Goal: Task Accomplishment & Management: Manage account settings

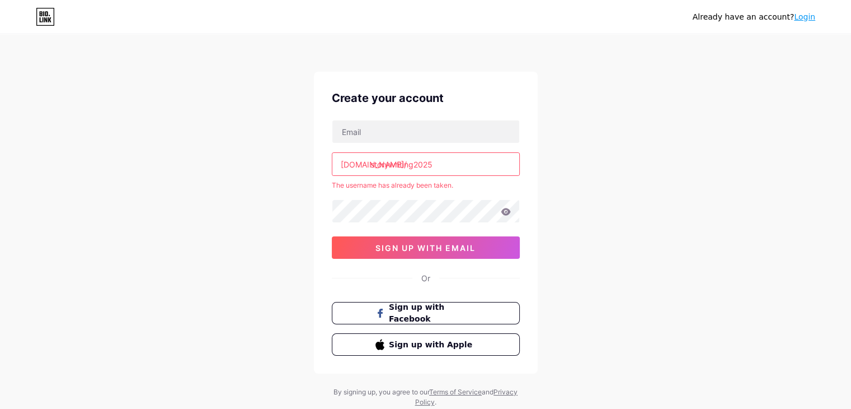
click at [413, 165] on input "storywriting2025" at bounding box center [425, 164] width 187 height 22
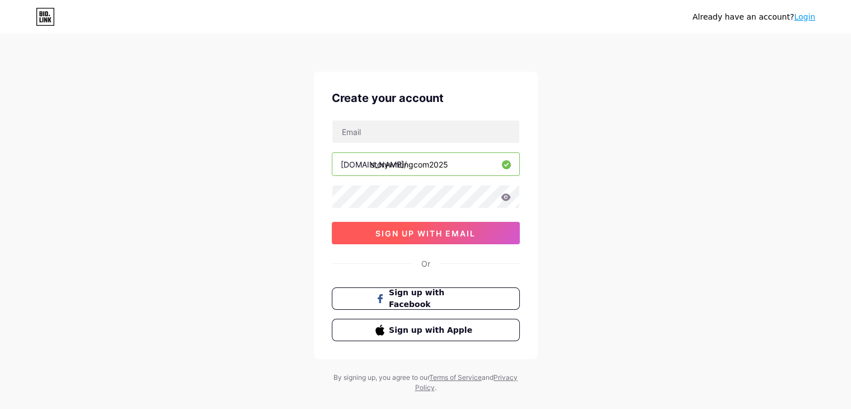
type input "storywritingcom2025"
click at [421, 231] on span "sign up with email" at bounding box center [426, 233] width 100 height 10
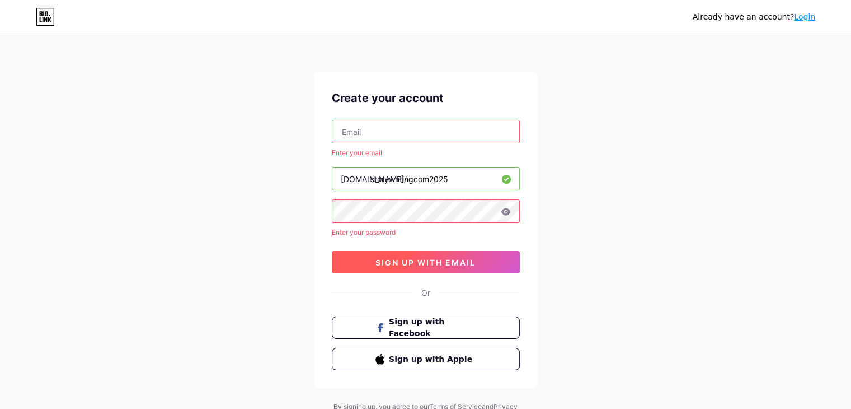
drag, startPoint x: 433, startPoint y: 252, endPoint x: 435, endPoint y: 258, distance: 6.3
click at [435, 258] on button "sign up with email" at bounding box center [426, 262] width 188 height 22
click at [435, 258] on span "sign up with email" at bounding box center [426, 262] width 100 height 10
click at [387, 126] on input "text" at bounding box center [425, 131] width 187 height 22
click at [410, 136] on input "text" at bounding box center [425, 131] width 187 height 22
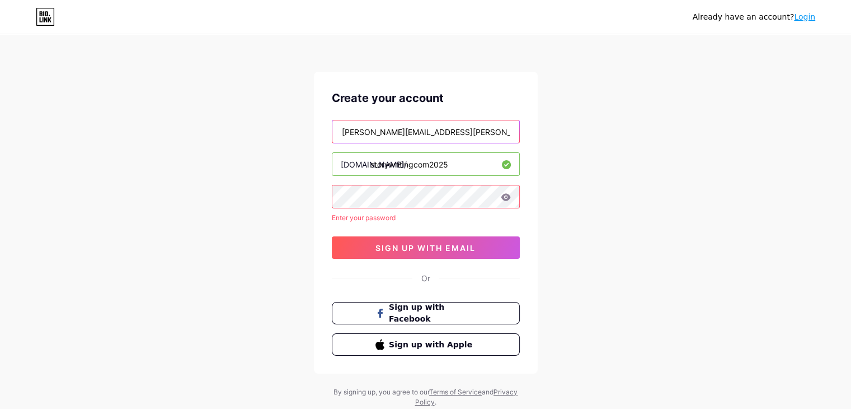
type input "[PERSON_NAME][EMAIL_ADDRESS][PERSON_NAME][DOMAIN_NAME]"
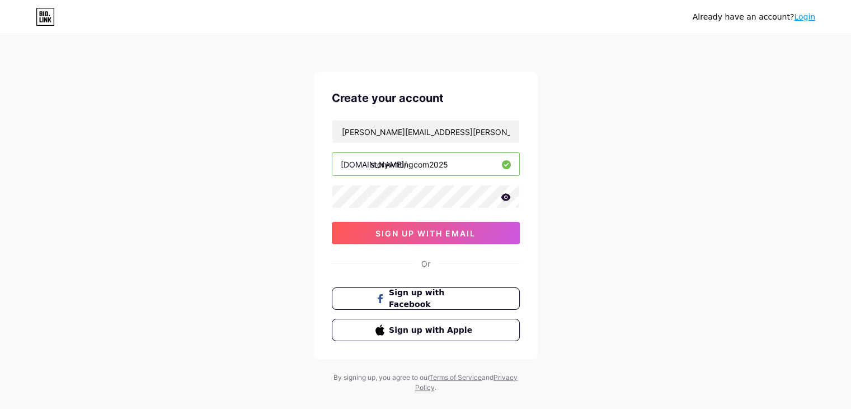
click at [505, 198] on icon at bounding box center [506, 196] width 10 height 7
click at [498, 227] on button "sign up with email" at bounding box center [426, 233] width 188 height 22
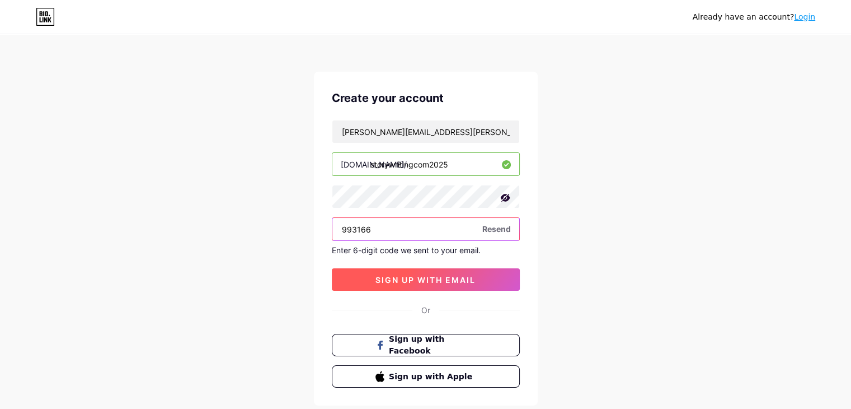
type input "993166"
click at [422, 282] on span "sign up with email" at bounding box center [426, 280] width 100 height 10
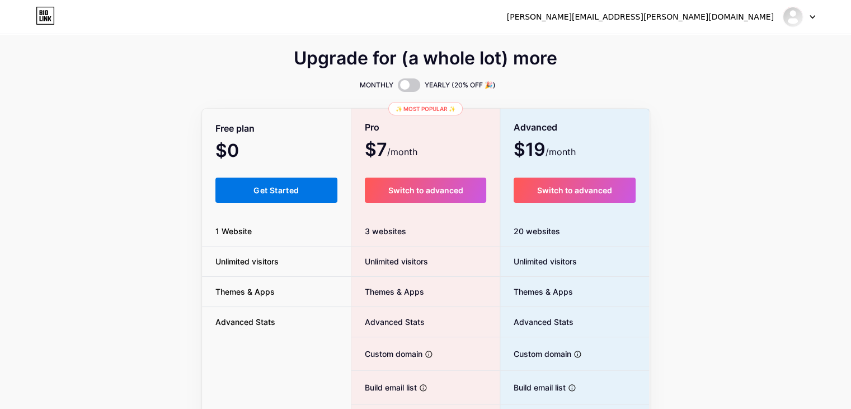
click at [277, 184] on button "Get Started" at bounding box center [276, 189] width 123 height 25
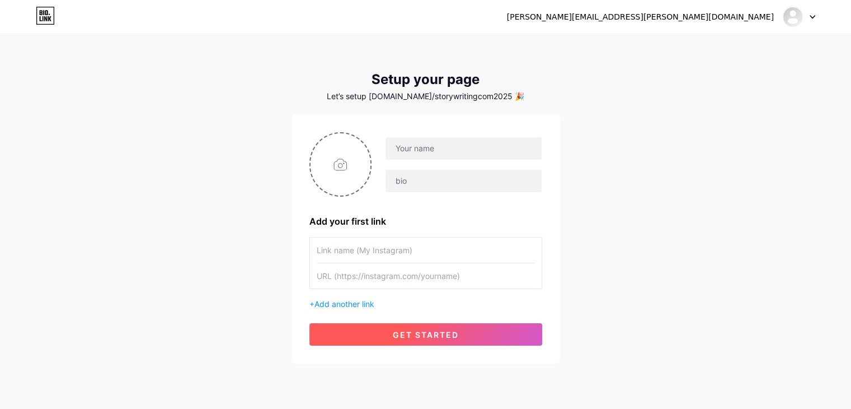
click at [359, 331] on button "get started" at bounding box center [425, 334] width 233 height 22
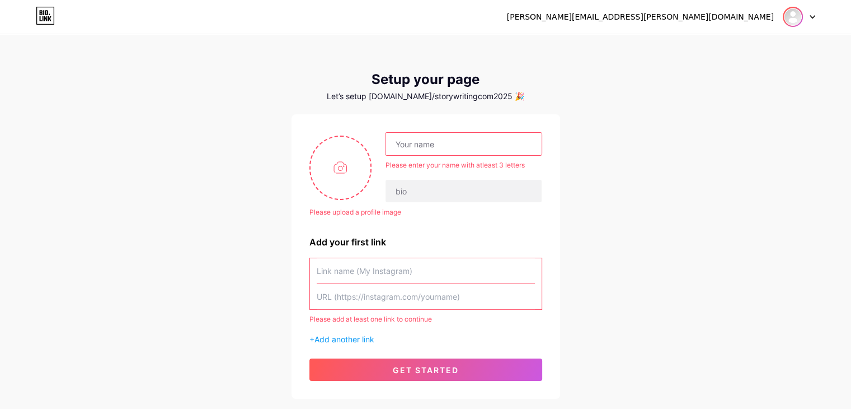
click at [792, 18] on img at bounding box center [793, 17] width 18 height 18
drag, startPoint x: 794, startPoint y: 17, endPoint x: 783, endPoint y: 23, distance: 12.0
click at [794, 18] on img at bounding box center [792, 16] width 21 height 21
click at [788, 17] on img at bounding box center [793, 17] width 18 height 18
click at [752, 41] on link "Dashboard" at bounding box center [745, 46] width 139 height 30
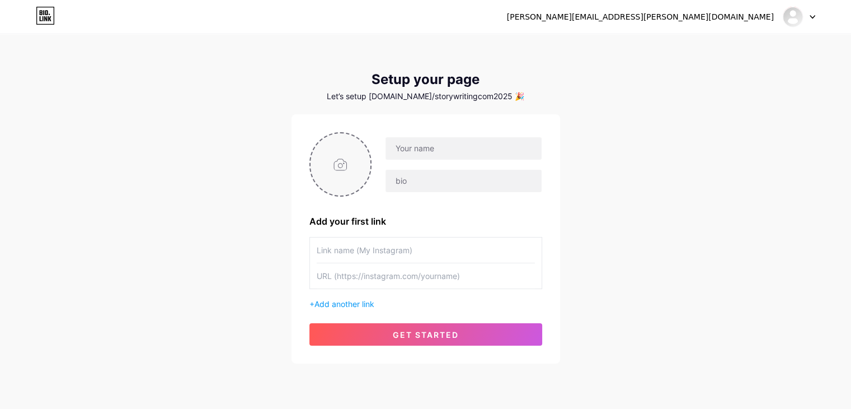
click at [346, 184] on input "file" at bounding box center [341, 164] width 60 height 62
type input "C:\fakepath\logo1.png"
drag, startPoint x: 367, startPoint y: 271, endPoint x: 370, endPoint y: 276, distance: 6.1
click at [370, 276] on input "text" at bounding box center [426, 275] width 218 height 25
paste input "[URL][DOMAIN_NAME]"
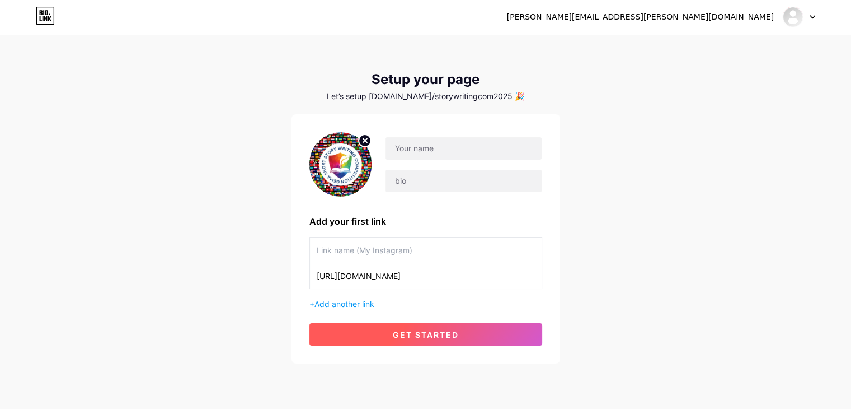
type input "[URL][DOMAIN_NAME]"
click at [385, 334] on button "get started" at bounding box center [425, 334] width 233 height 22
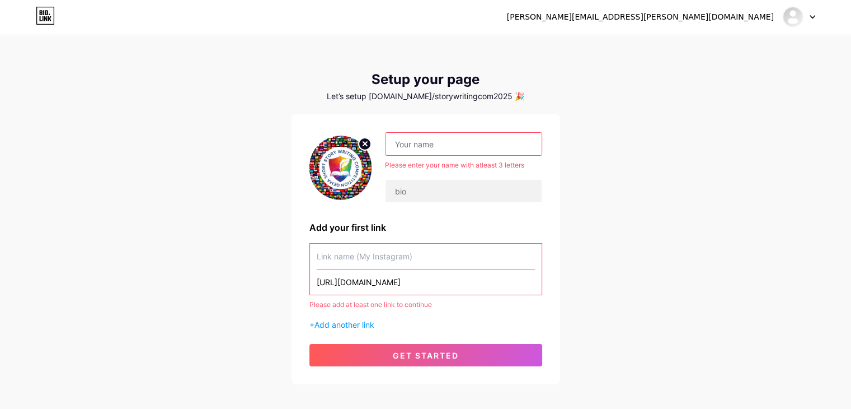
click at [417, 151] on input "text" at bounding box center [464, 144] width 156 height 22
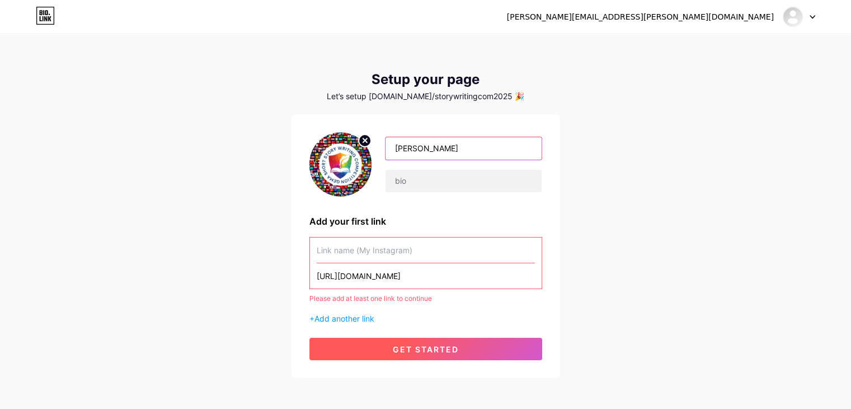
type input "gema"
click at [431, 353] on button "get started" at bounding box center [425, 348] width 233 height 22
click at [431, 347] on span "get started" at bounding box center [426, 349] width 66 height 10
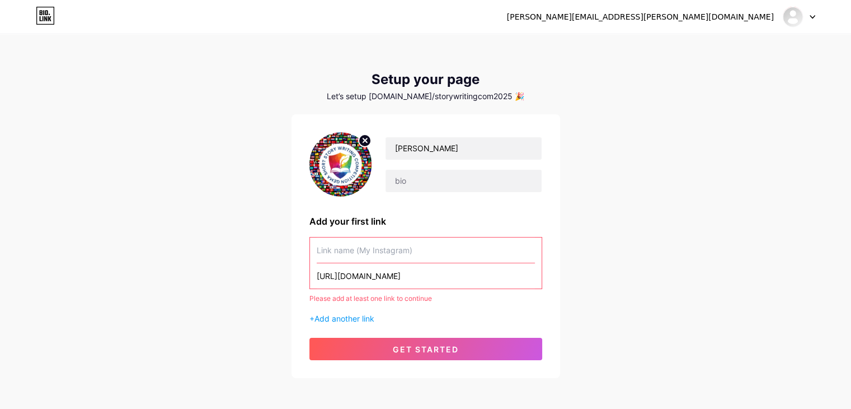
click at [400, 247] on input "text" at bounding box center [426, 249] width 218 height 25
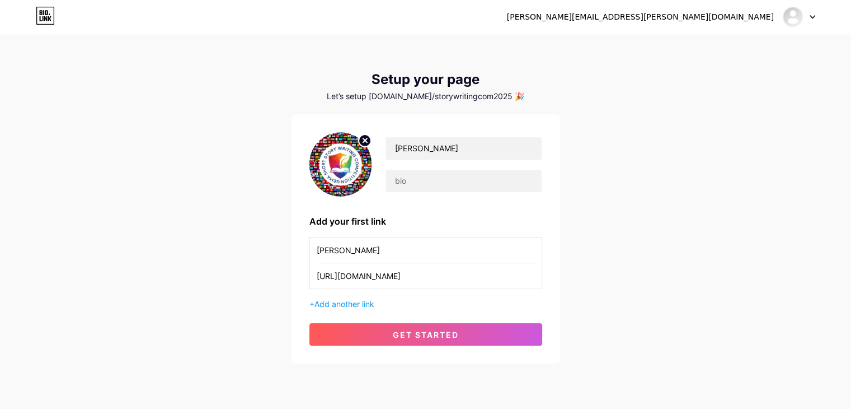
type input "gema"
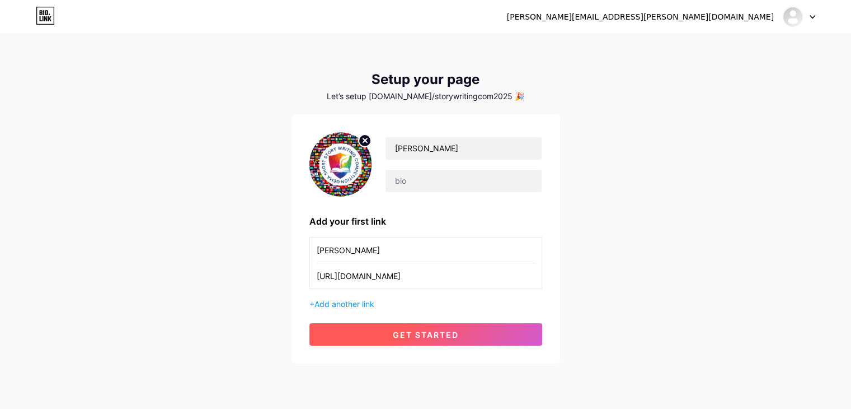
click at [407, 341] on button "get started" at bounding box center [425, 334] width 233 height 22
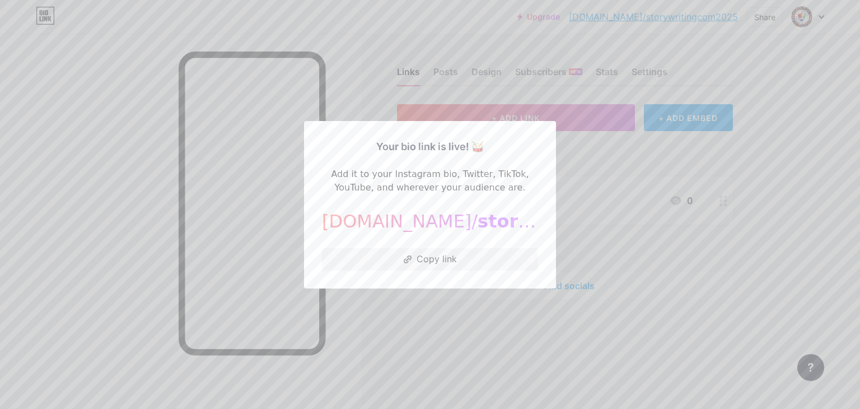
click at [274, 229] on div at bounding box center [430, 204] width 860 height 409
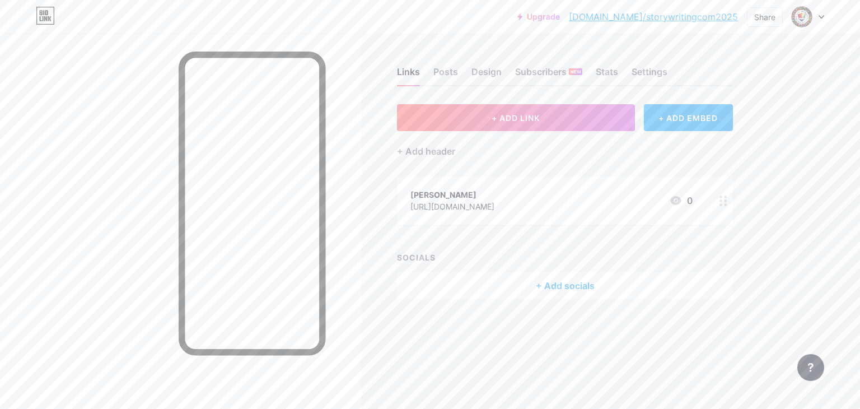
click at [484, 283] on div "+ Add socials" at bounding box center [565, 285] width 336 height 27
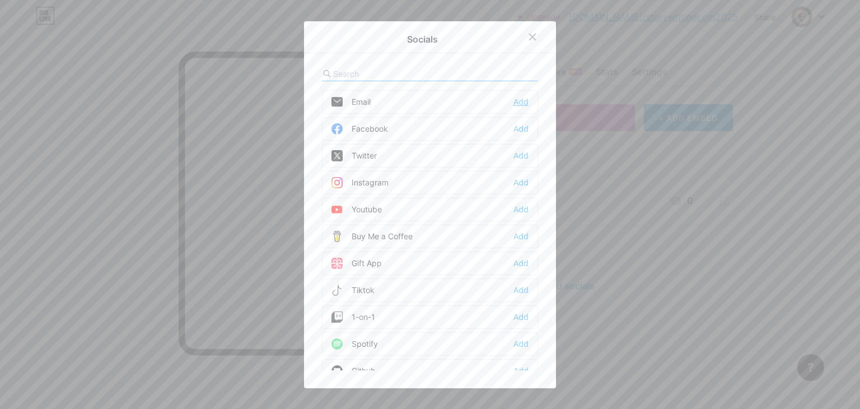
click at [522, 102] on div "Add" at bounding box center [520, 101] width 15 height 11
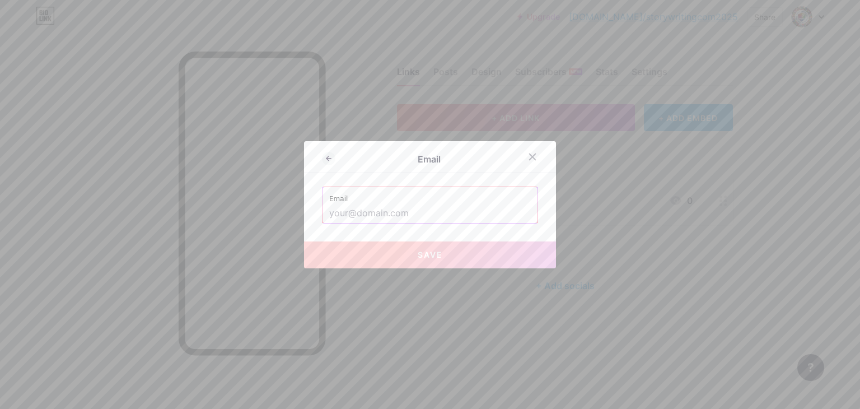
click at [388, 214] on input "text" at bounding box center [429, 213] width 201 height 19
paste input "[EMAIL_ADDRESS][DOMAIN_NAME]"
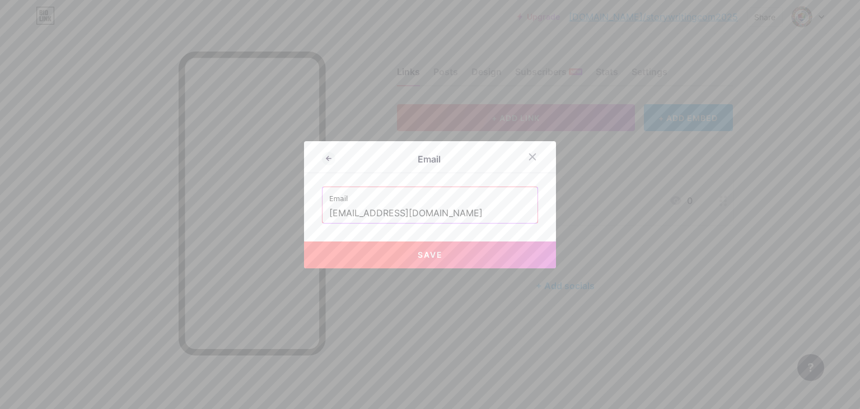
click at [442, 254] on button "Save" at bounding box center [430, 254] width 252 height 27
type input "mailto:[EMAIL_ADDRESS][DOMAIN_NAME]"
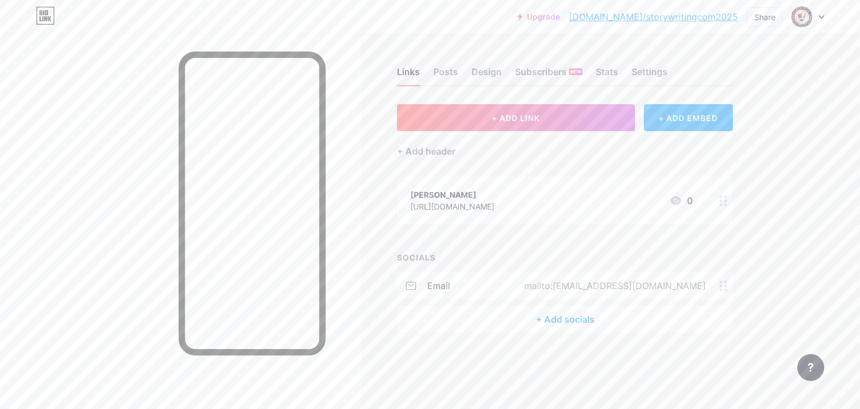
click at [547, 322] on div "+ Add socials" at bounding box center [565, 319] width 336 height 27
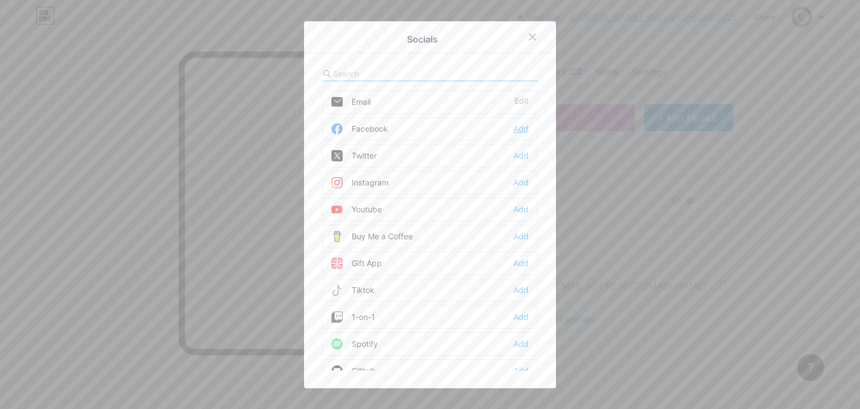
click at [517, 126] on div "Add" at bounding box center [520, 128] width 15 height 11
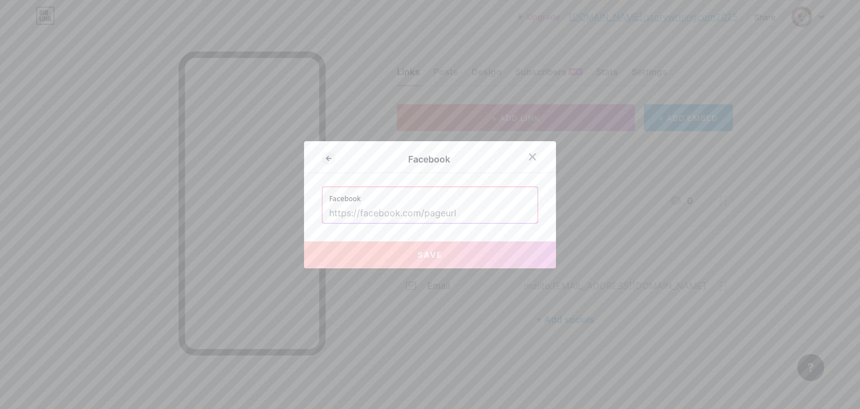
click at [422, 213] on input "text" at bounding box center [429, 213] width 201 height 19
paste input "[URL][DOMAIN_NAME]"
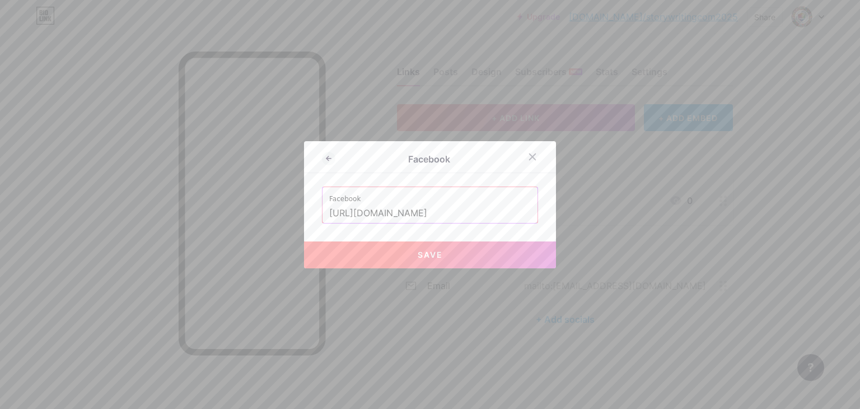
type input "[URL][DOMAIN_NAME]"
click at [463, 254] on button "Save" at bounding box center [430, 254] width 252 height 27
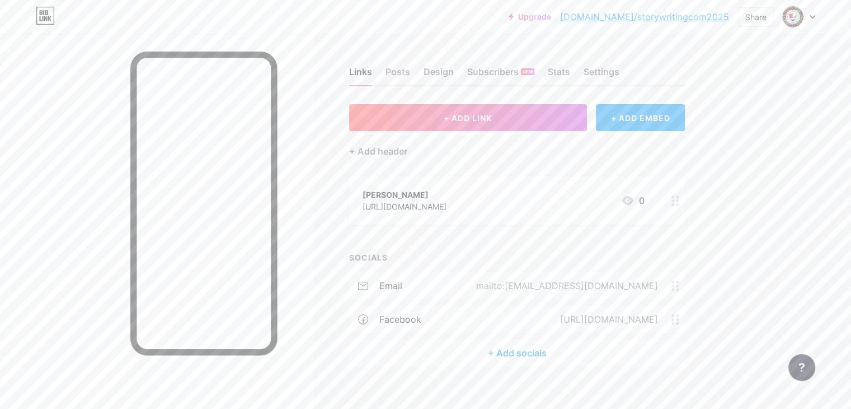
click at [551, 351] on div "+ Add socials" at bounding box center [517, 352] width 336 height 27
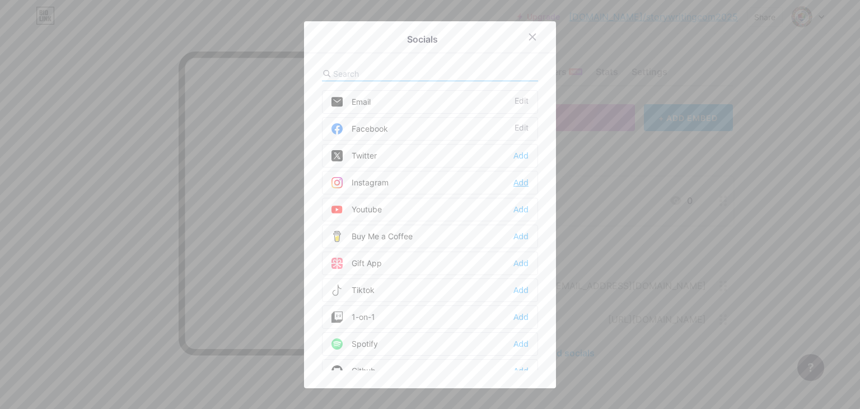
click at [513, 179] on div "Add" at bounding box center [520, 182] width 15 height 11
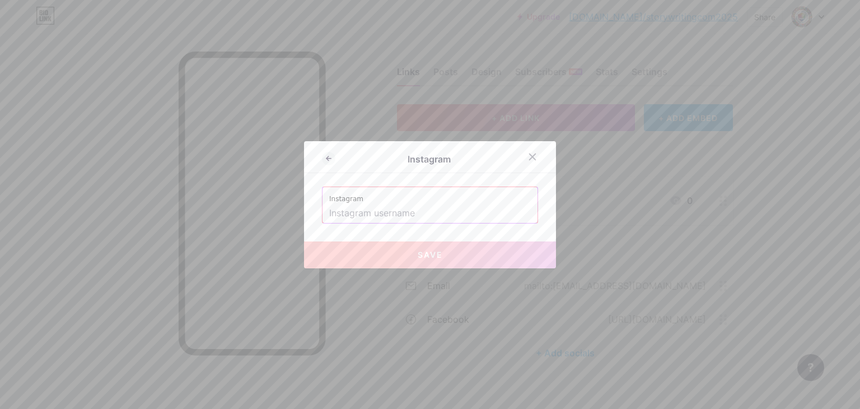
click at [435, 213] on input "text" at bounding box center [429, 213] width 201 height 19
paste input "[URL][DOMAIN_NAME]"
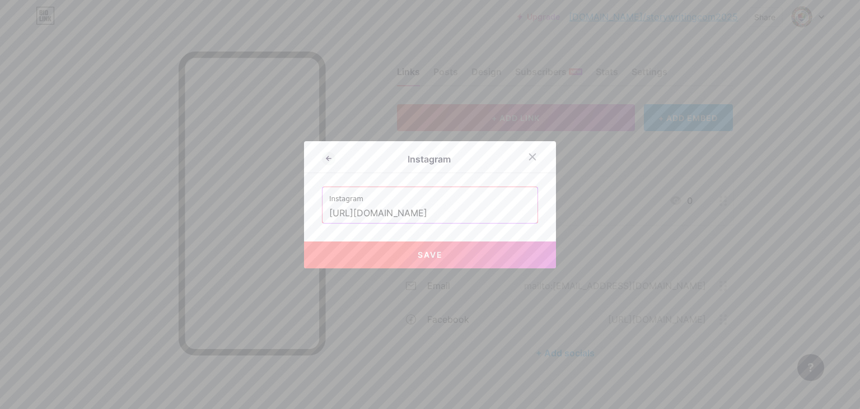
type input "[URL][DOMAIN_NAME]"
click at [433, 257] on span "Save" at bounding box center [429, 255] width 25 height 10
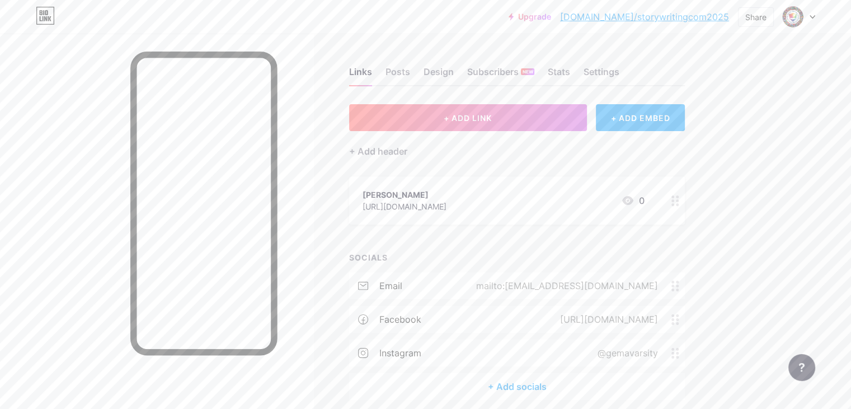
click at [557, 383] on div "+ Add socials" at bounding box center [517, 386] width 336 height 27
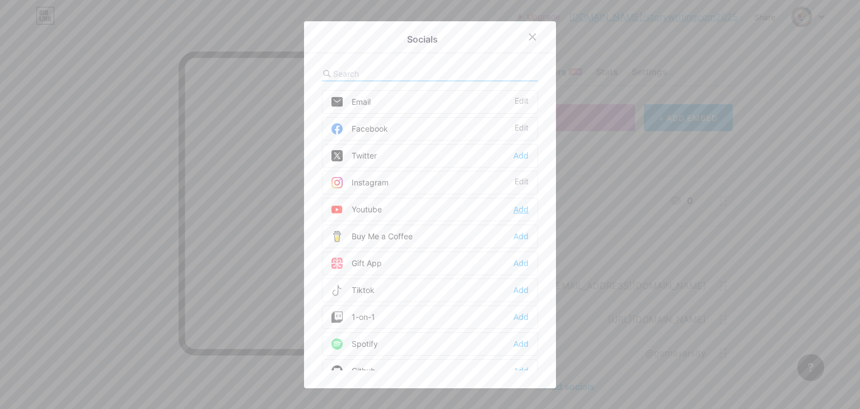
click at [518, 205] on div "Add" at bounding box center [520, 209] width 15 height 11
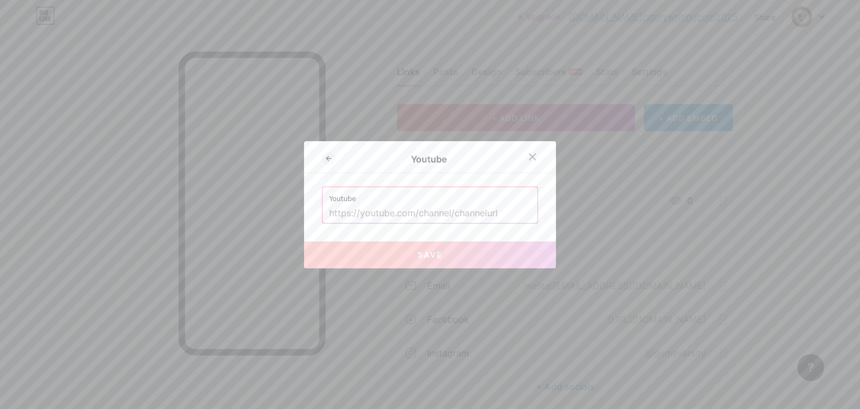
click at [496, 213] on input "text" at bounding box center [429, 213] width 201 height 19
paste input "[URL][DOMAIN_NAME]"
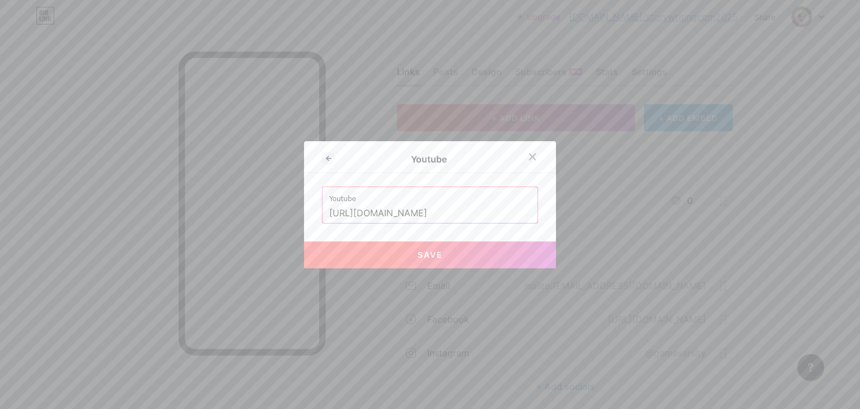
type input "[URL][DOMAIN_NAME]"
click at [472, 251] on button "Save" at bounding box center [430, 254] width 252 height 27
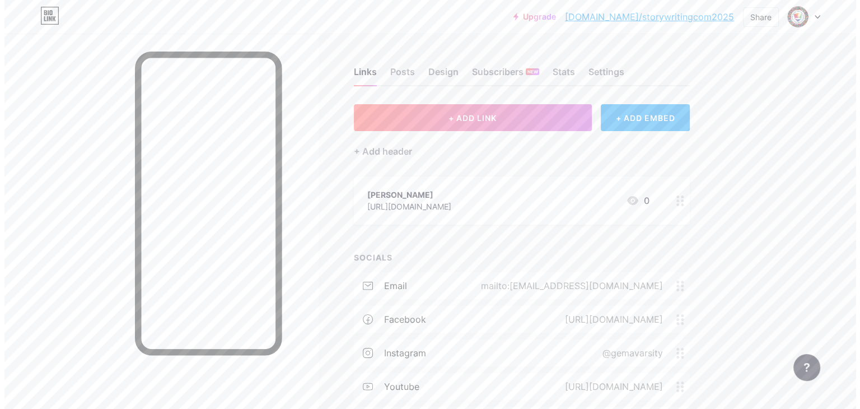
scroll to position [80, 0]
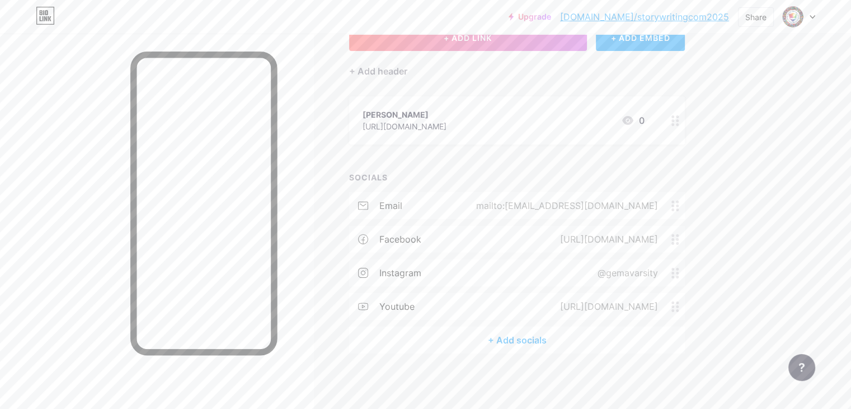
click at [542, 332] on div "+ Add socials" at bounding box center [517, 339] width 336 height 27
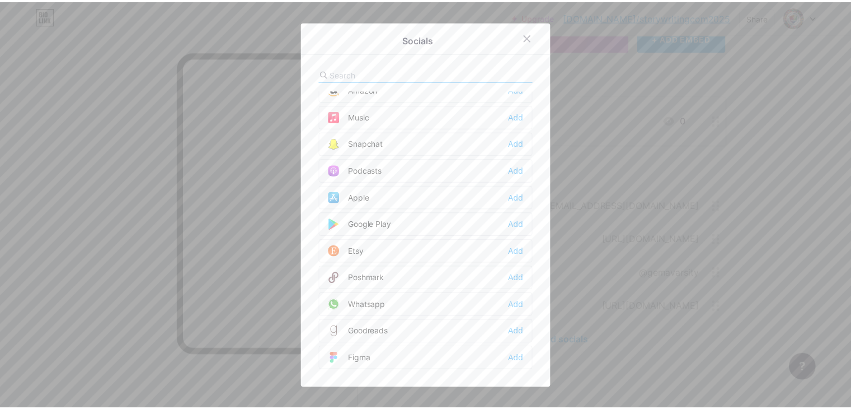
scroll to position [783, 0]
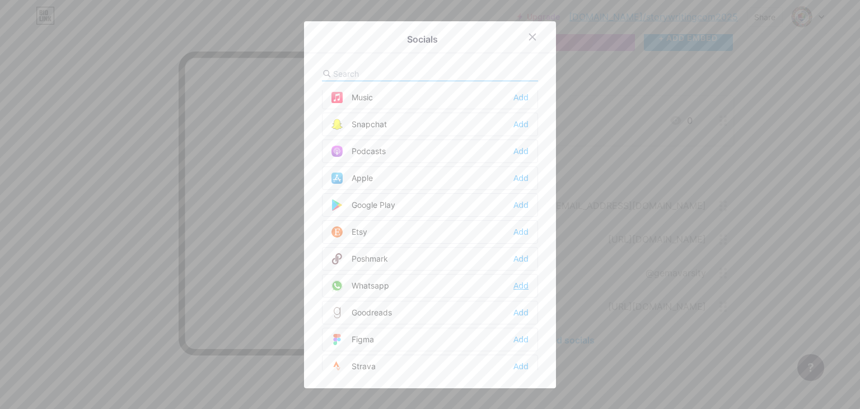
click at [519, 280] on div "Add" at bounding box center [520, 285] width 15 height 11
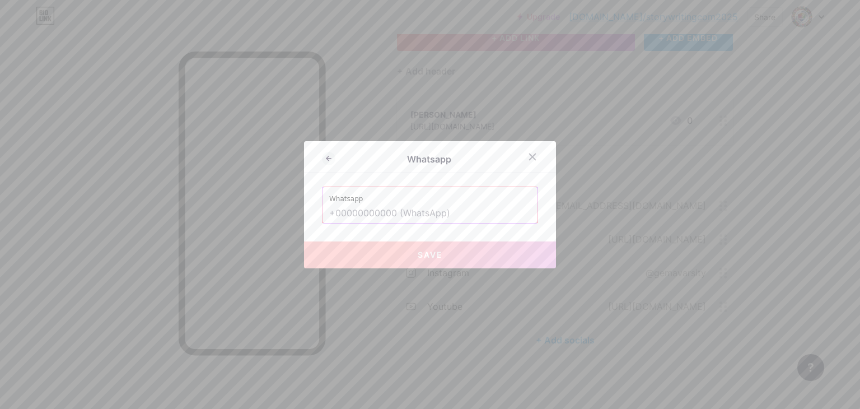
click at [428, 211] on input "text" at bounding box center [429, 213] width 201 height 19
paste input "[URL][DOMAIN_NAME][PHONE_NUMBER]"
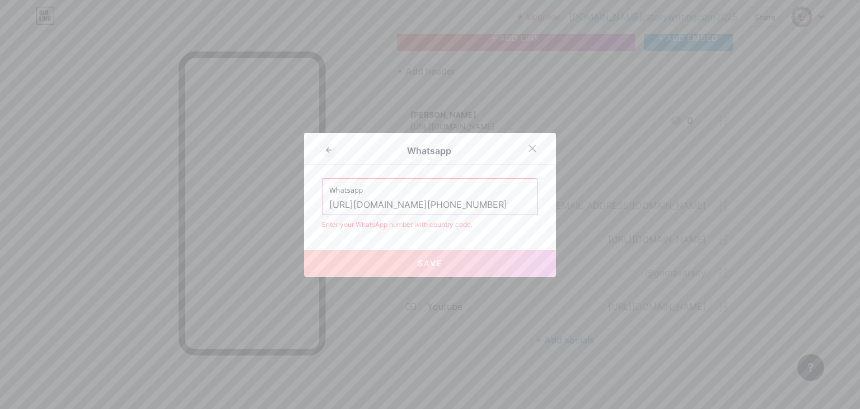
drag, startPoint x: 386, startPoint y: 206, endPoint x: 320, endPoint y: 209, distance: 65.5
click at [322, 209] on div "Whatsapp [URL][DOMAIN_NAME][PHONE_NUMBER]" at bounding box center [429, 197] width 215 height 36
click at [349, 255] on button "Save" at bounding box center [430, 263] width 252 height 27
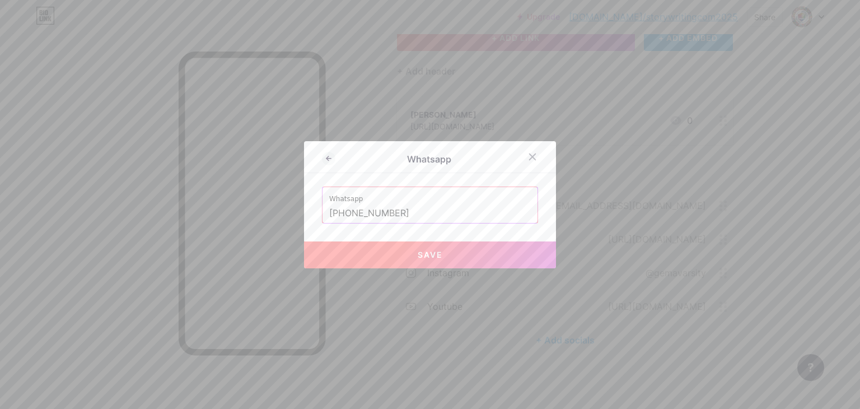
click at [403, 253] on button "Save" at bounding box center [430, 254] width 252 height 27
type input "[URL][DOMAIN_NAME][PHONE_NUMBER]"
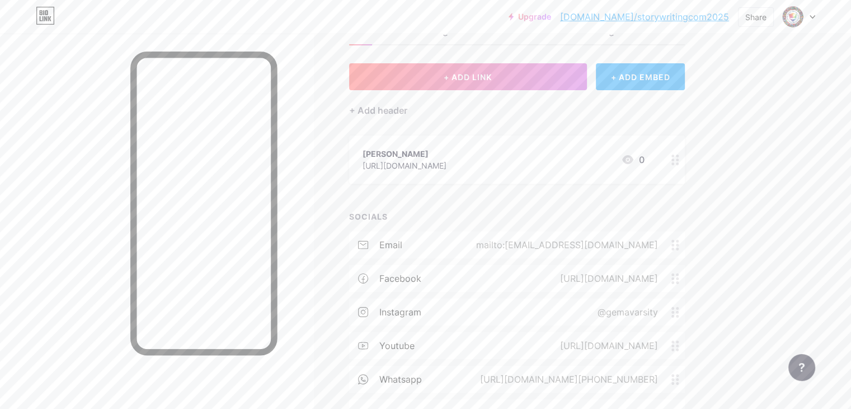
scroll to position [0, 0]
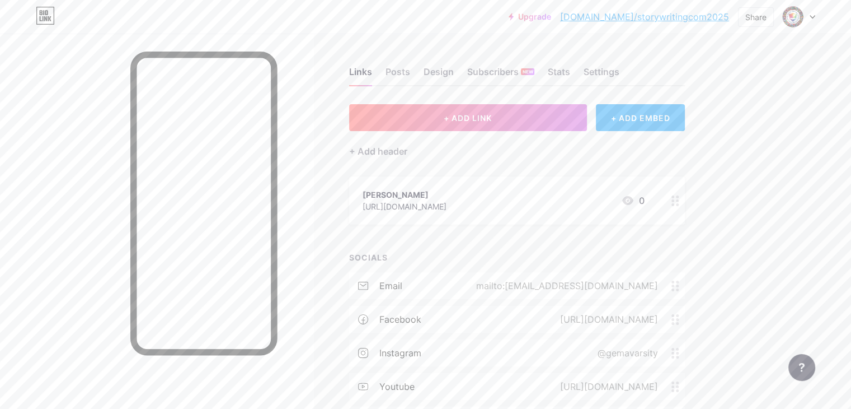
click at [810, 13] on div at bounding box center [799, 17] width 32 height 20
click at [725, 71] on div "gema bio.link/storywritingcom2025" at bounding box center [751, 72] width 86 height 20
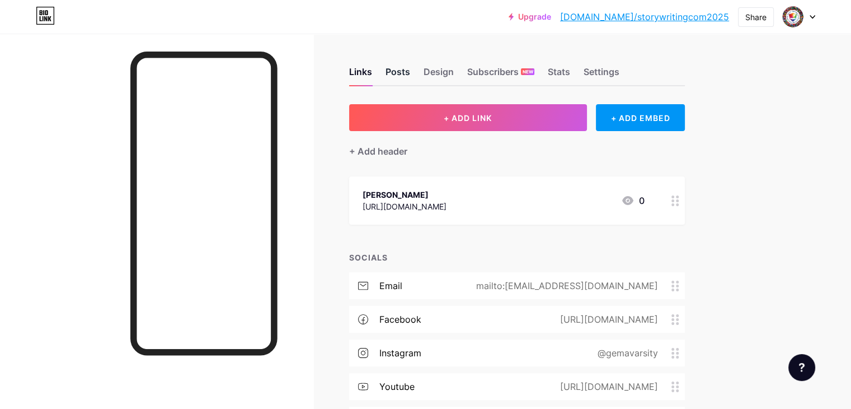
click at [410, 68] on div "Posts" at bounding box center [398, 75] width 25 height 20
click at [454, 73] on div "Design" at bounding box center [439, 75] width 30 height 20
click at [372, 69] on div "Links" at bounding box center [360, 75] width 23 height 20
click at [814, 18] on icon at bounding box center [813, 17] width 6 height 4
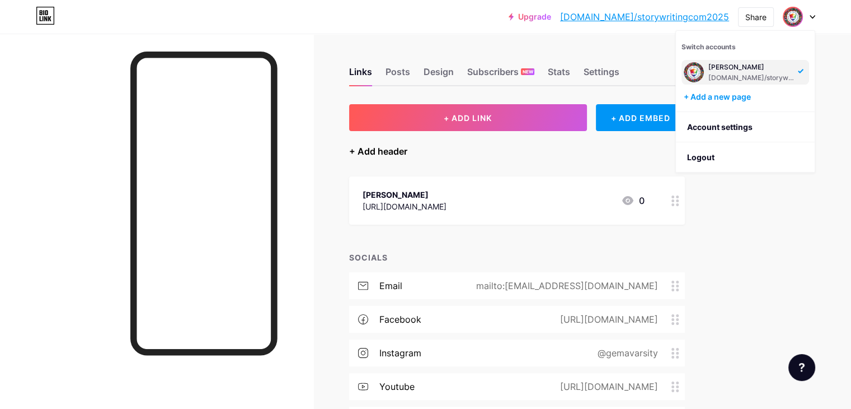
click at [407, 157] on div "+ Add header" at bounding box center [378, 150] width 58 height 13
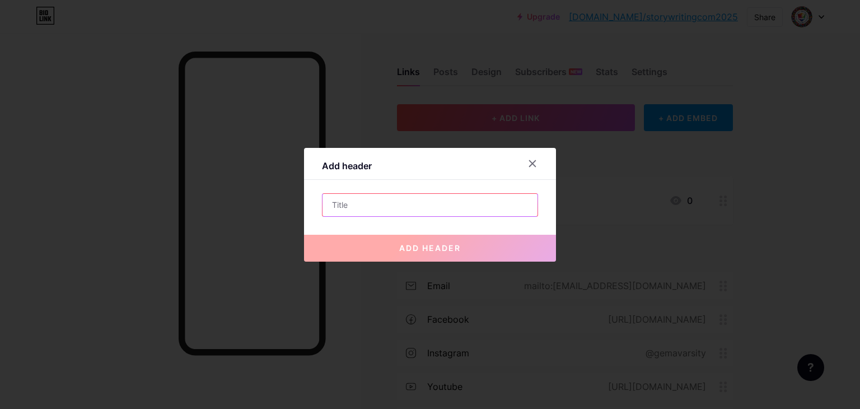
click at [379, 199] on input "text" at bounding box center [429, 205] width 215 height 22
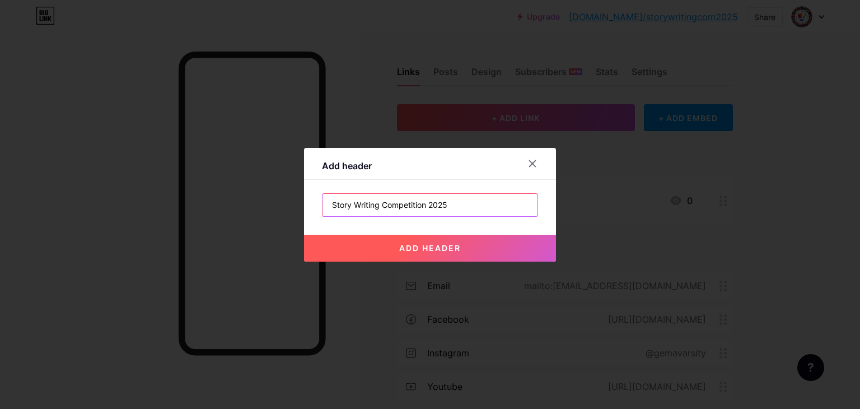
type input "Story Writing Competition 2025"
click at [388, 239] on button "add header" at bounding box center [430, 247] width 252 height 27
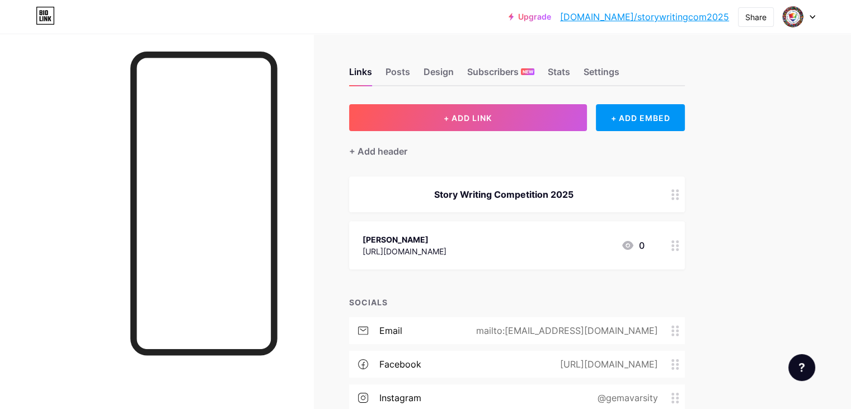
click at [645, 193] on div "Story Writing Competition 2025" at bounding box center [504, 193] width 282 height 13
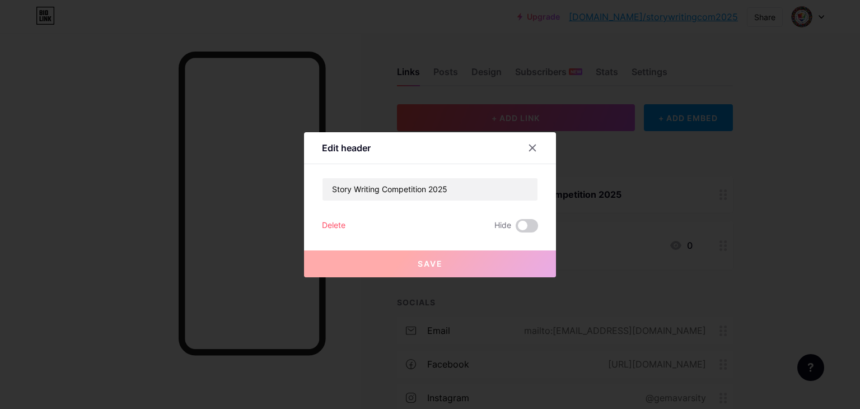
click at [338, 223] on div "Delete" at bounding box center [334, 225] width 24 height 13
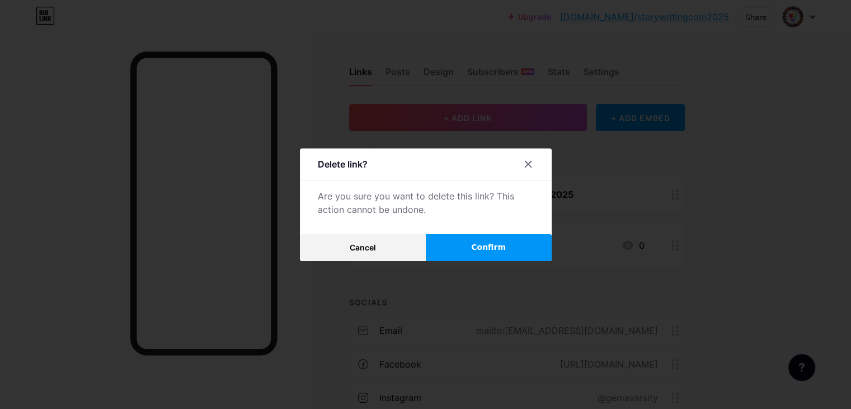
click at [480, 246] on span "Confirm" at bounding box center [488, 247] width 35 height 12
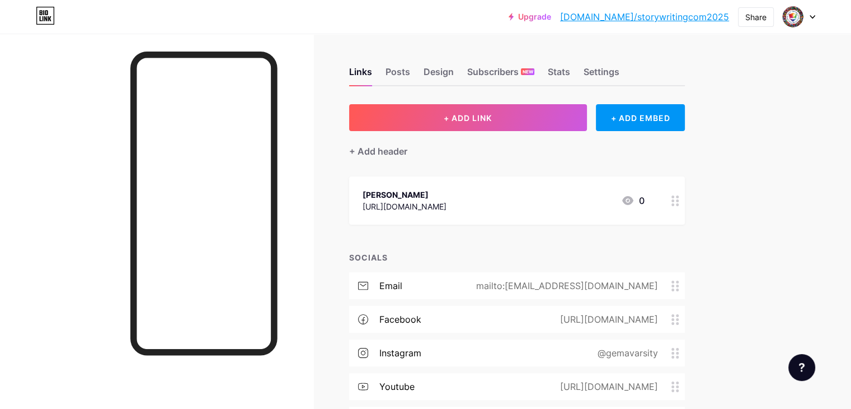
click at [814, 13] on div at bounding box center [799, 17] width 32 height 20
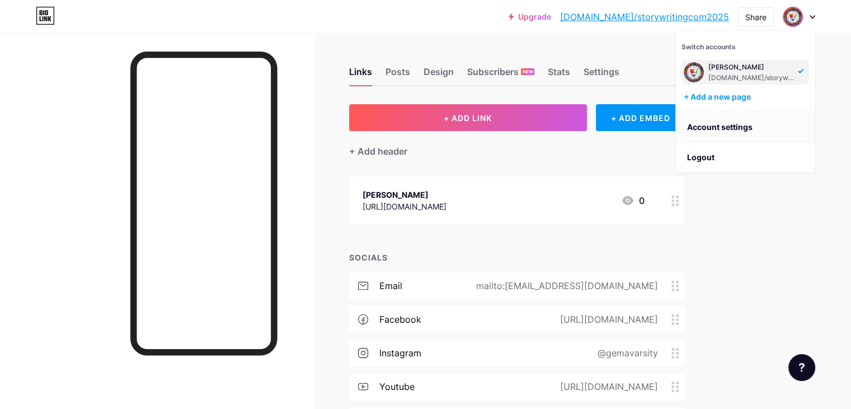
click at [716, 127] on link "Account settings" at bounding box center [745, 127] width 139 height 30
click at [716, 123] on link "Account settings" at bounding box center [745, 127] width 139 height 30
click at [715, 125] on link "Account settings" at bounding box center [745, 127] width 139 height 30
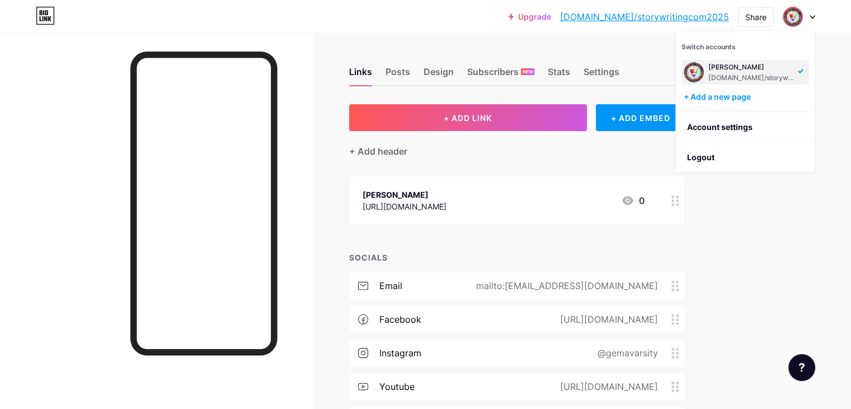
click at [613, 155] on div "+ Add header" at bounding box center [517, 144] width 336 height 27
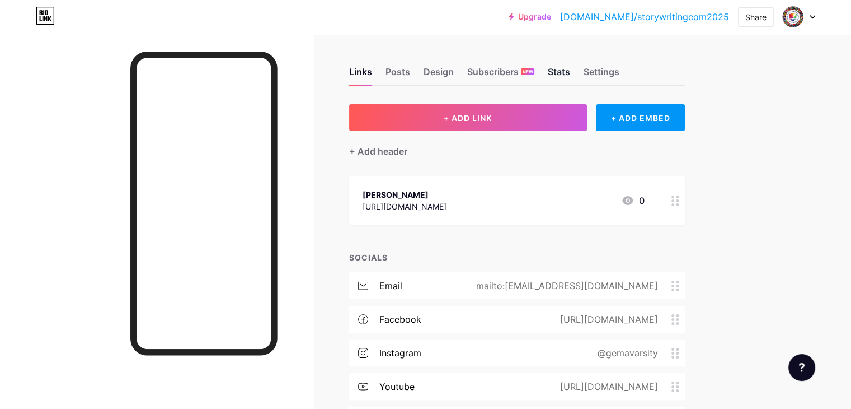
click at [570, 77] on div "Stats" at bounding box center [559, 75] width 22 height 20
click at [620, 69] on div "Settings" at bounding box center [602, 75] width 36 height 20
click at [410, 70] on div "Posts" at bounding box center [398, 75] width 25 height 20
drag, startPoint x: 392, startPoint y: 73, endPoint x: 398, endPoint y: 70, distance: 7.3
click at [393, 72] on div "Links Posts Design Subscribers NEW Stats Settings + ADD LINK + ADD EMBED + Add …" at bounding box center [366, 278] width 732 height 489
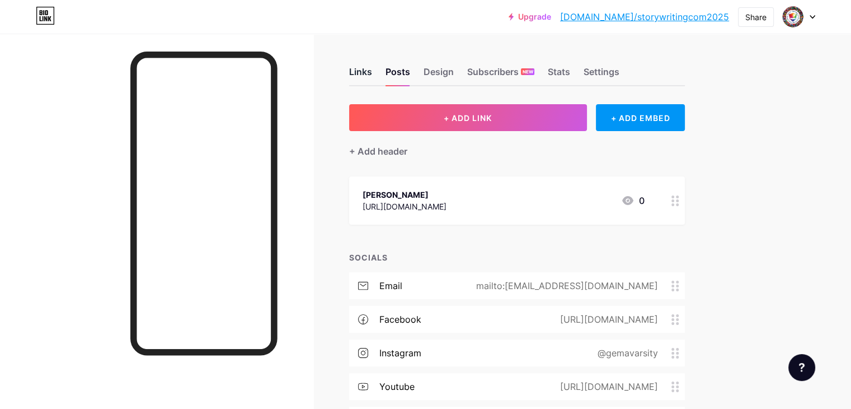
click at [372, 69] on div "Links" at bounding box center [360, 75] width 23 height 20
click at [810, 13] on div at bounding box center [799, 17] width 32 height 20
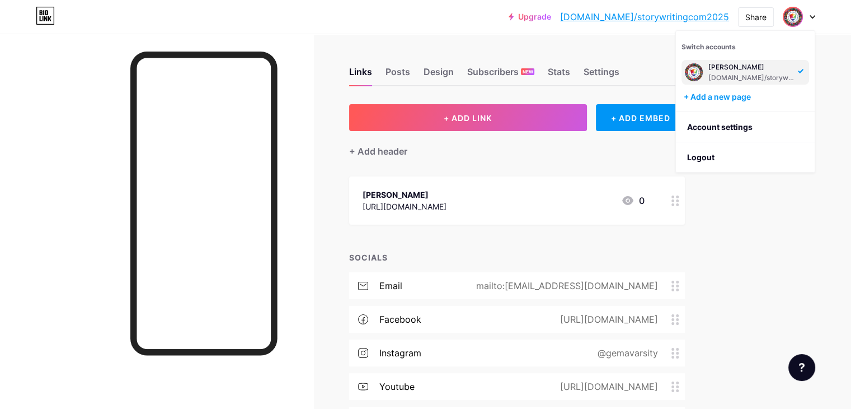
click at [703, 67] on div at bounding box center [694, 72] width 20 height 20
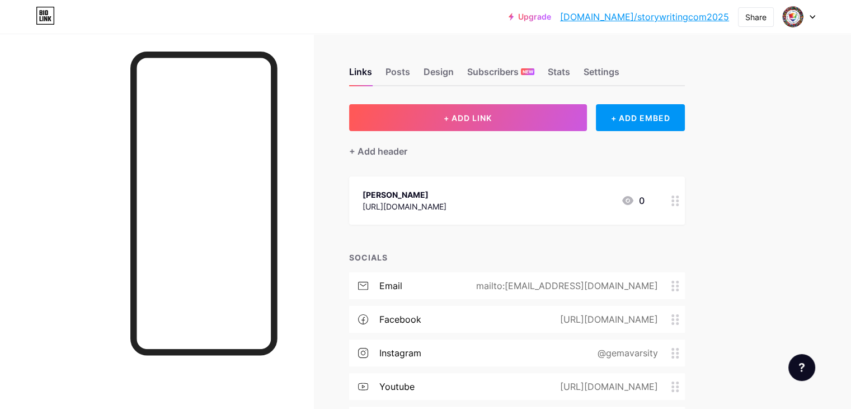
drag, startPoint x: 0, startPoint y: 0, endPoint x: 810, endPoint y: 21, distance: 810.6
click at [810, 21] on div at bounding box center [799, 17] width 32 height 20
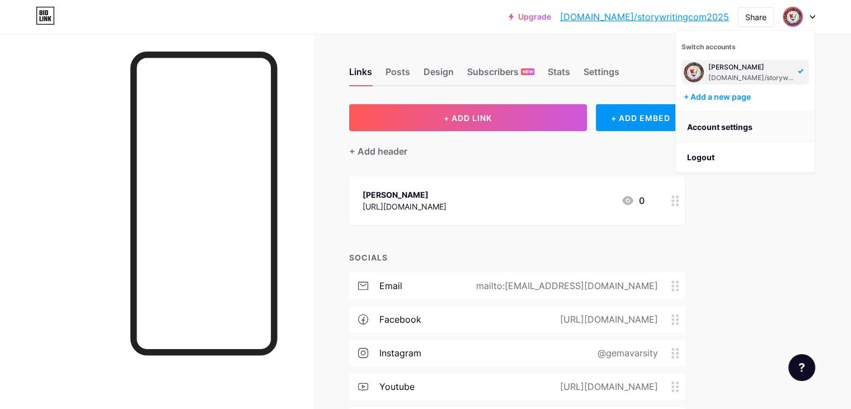
click at [736, 124] on link "Account settings" at bounding box center [745, 127] width 139 height 30
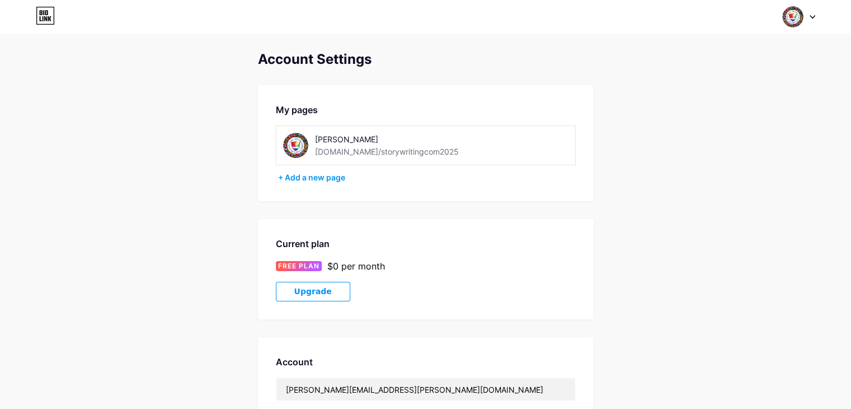
click at [342, 138] on div "[PERSON_NAME]" at bounding box center [394, 139] width 158 height 12
click at [335, 136] on div "[PERSON_NAME]" at bounding box center [394, 139] width 158 height 12
click at [325, 136] on div "[PERSON_NAME]" at bounding box center [394, 139] width 158 height 12
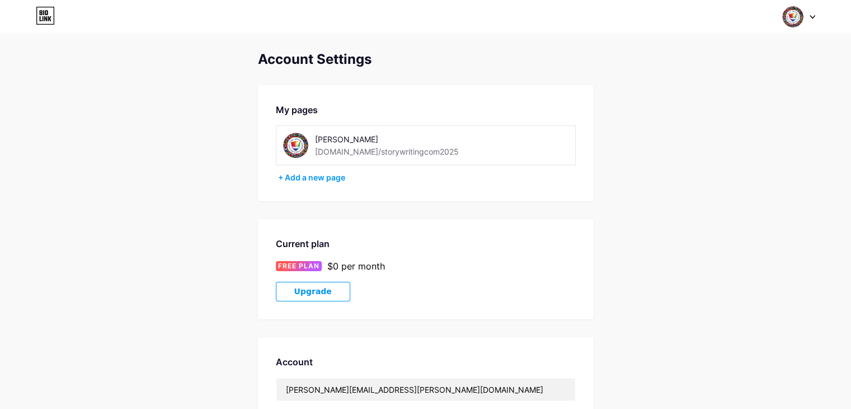
click at [304, 143] on img at bounding box center [295, 145] width 25 height 25
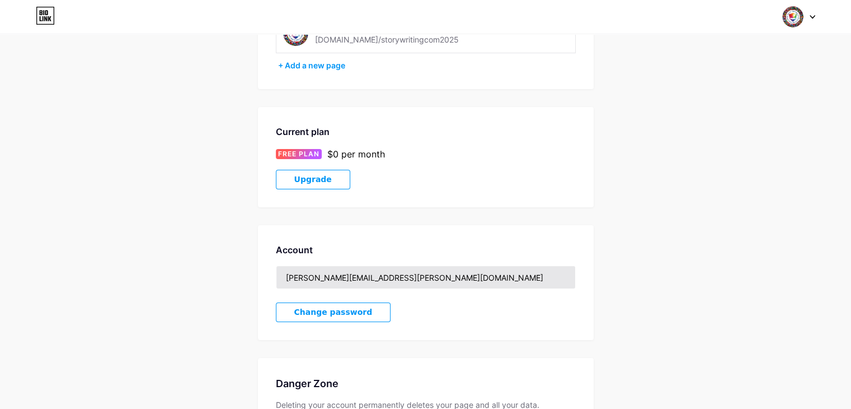
scroll to position [47, 0]
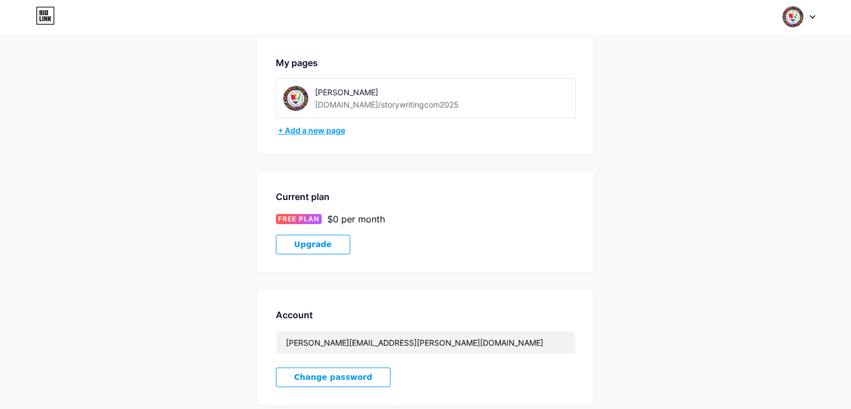
click at [332, 130] on div "+ Add a new page" at bounding box center [427, 130] width 298 height 11
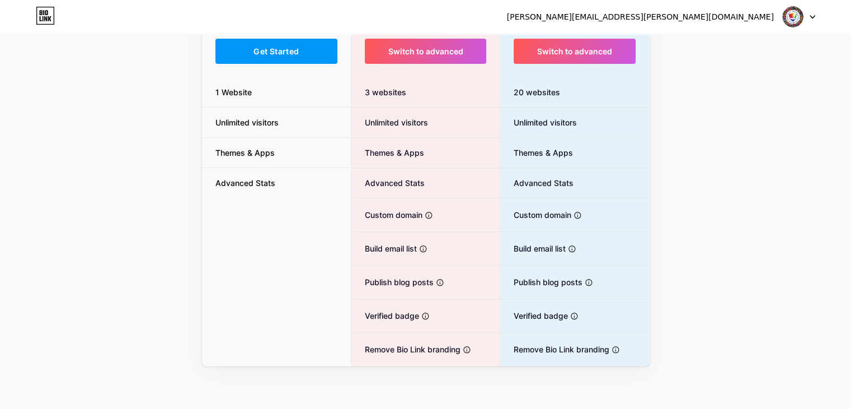
scroll to position [140, 0]
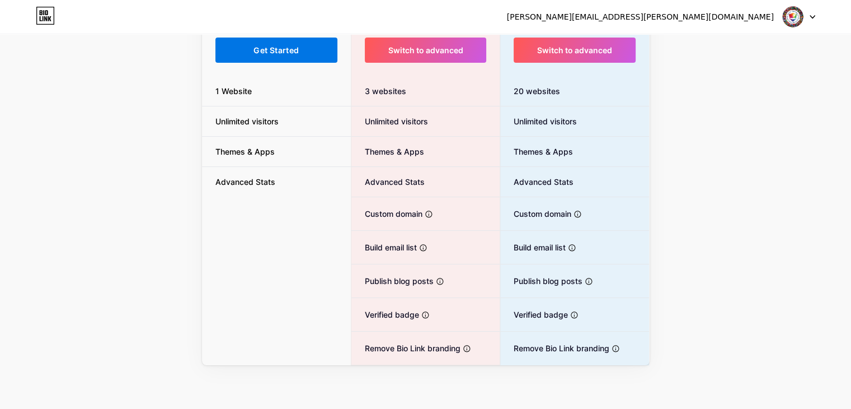
click at [322, 60] on button "Get Started" at bounding box center [276, 49] width 123 height 25
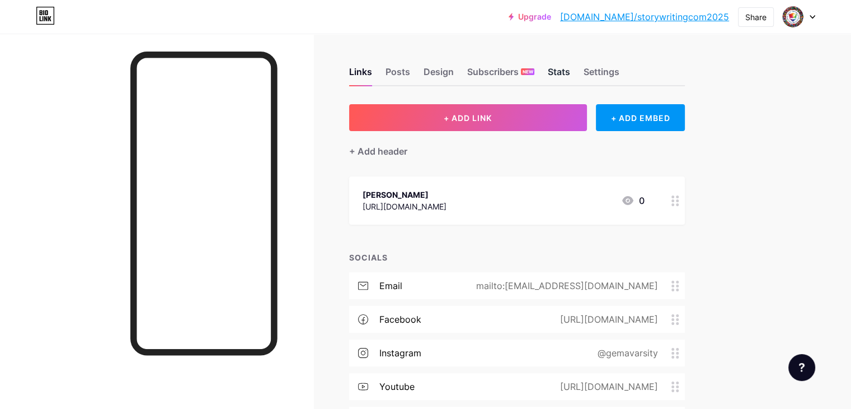
click at [570, 73] on div "Stats" at bounding box center [559, 75] width 22 height 20
click at [620, 66] on div "Settings" at bounding box center [602, 75] width 36 height 20
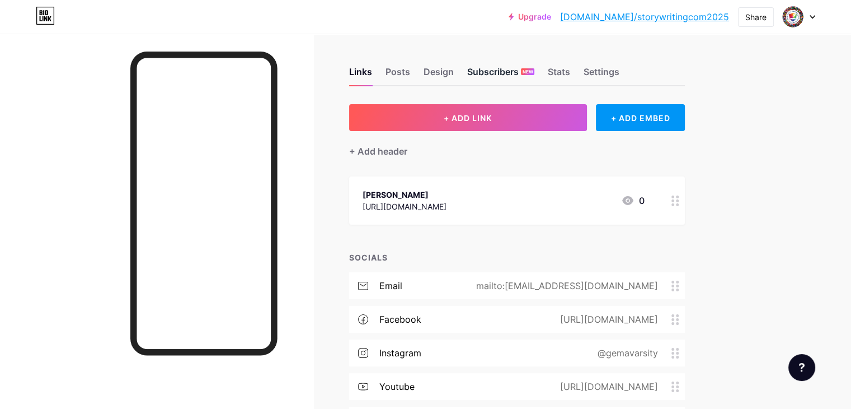
click at [534, 72] on div "Subscribers NEW" at bounding box center [500, 75] width 67 height 20
click at [454, 66] on div "Design" at bounding box center [439, 75] width 30 height 20
click at [815, 16] on div "Upgrade bio.link/storyw... bio.link/storywritingcom2025 Share Switch accounts g…" at bounding box center [425, 17] width 851 height 20
click at [815, 16] on icon at bounding box center [813, 17] width 6 height 4
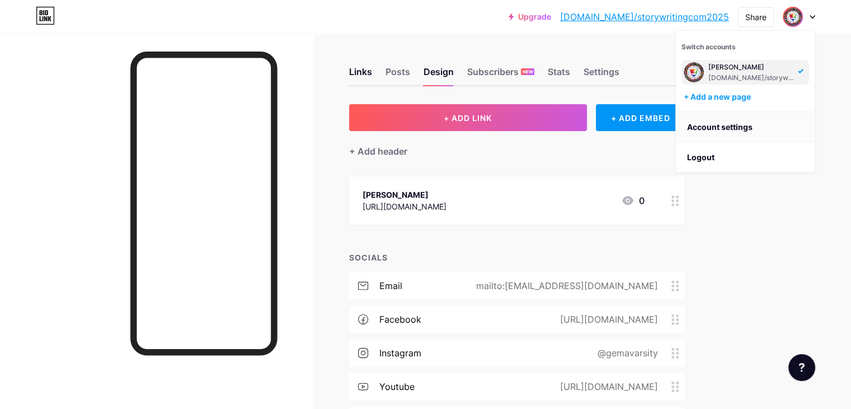
click at [747, 124] on link "Account settings" at bounding box center [745, 127] width 139 height 30
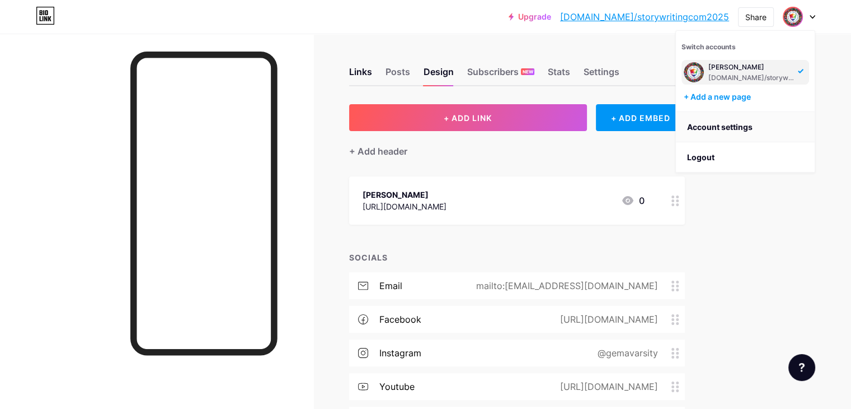
click at [743, 124] on link "Account settings" at bounding box center [745, 127] width 139 height 30
click at [741, 122] on link "Account settings" at bounding box center [745, 127] width 139 height 30
drag, startPoint x: 815, startPoint y: 11, endPoint x: 810, endPoint y: 18, distance: 8.5
click at [811, 16] on div "Upgrade bio.link/storyw... bio.link/storywritingcom2025 Share Switch accounts g…" at bounding box center [425, 17] width 851 height 20
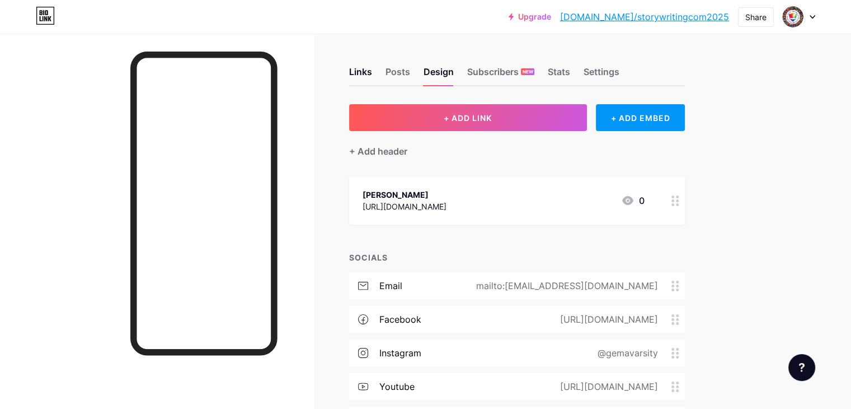
click at [810, 12] on div at bounding box center [799, 17] width 32 height 20
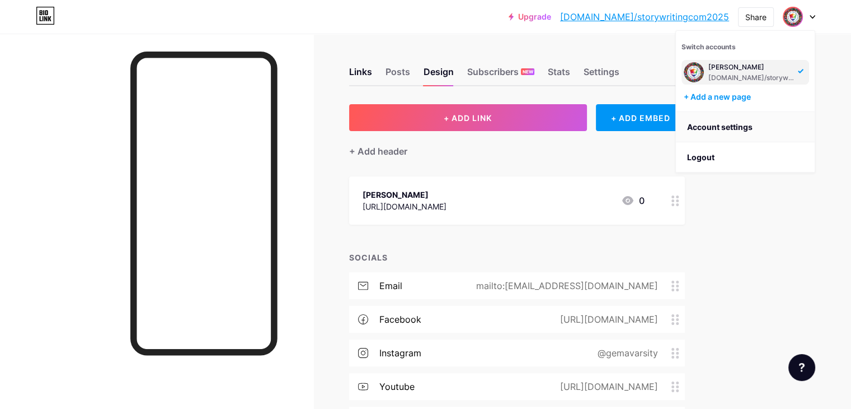
click at [724, 123] on link "Account settings" at bounding box center [745, 127] width 139 height 30
click at [730, 91] on div "+ Add a new page" at bounding box center [746, 96] width 125 height 11
click at [724, 93] on div "+ Add a new page" at bounding box center [746, 96] width 125 height 11
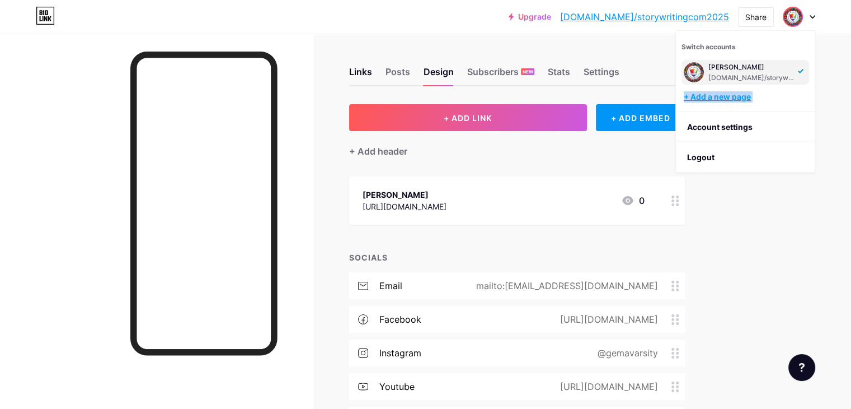
click at [724, 93] on div "+ Add a new page" at bounding box center [746, 96] width 125 height 11
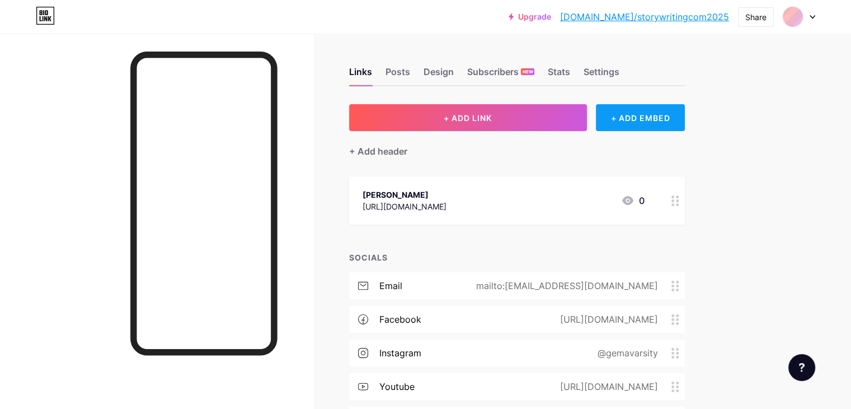
click at [685, 114] on div "+ ADD EMBED" at bounding box center [640, 117] width 89 height 27
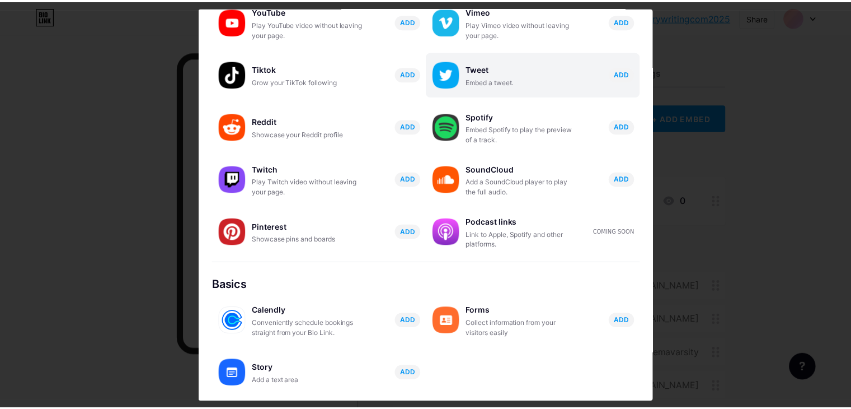
scroll to position [175, 0]
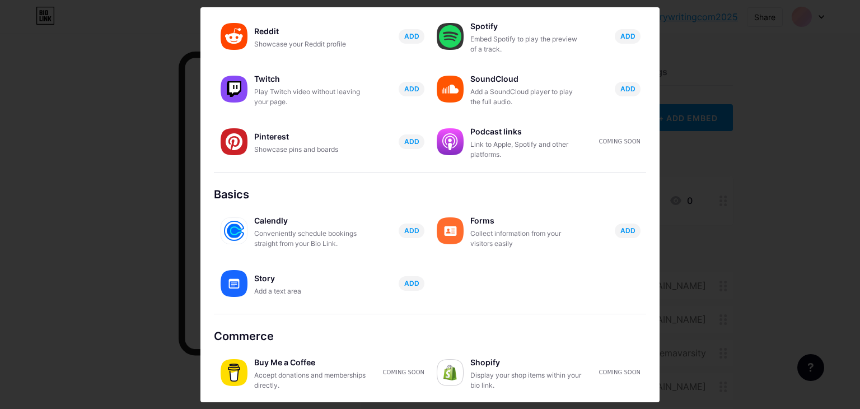
click at [754, 71] on div at bounding box center [430, 204] width 860 height 409
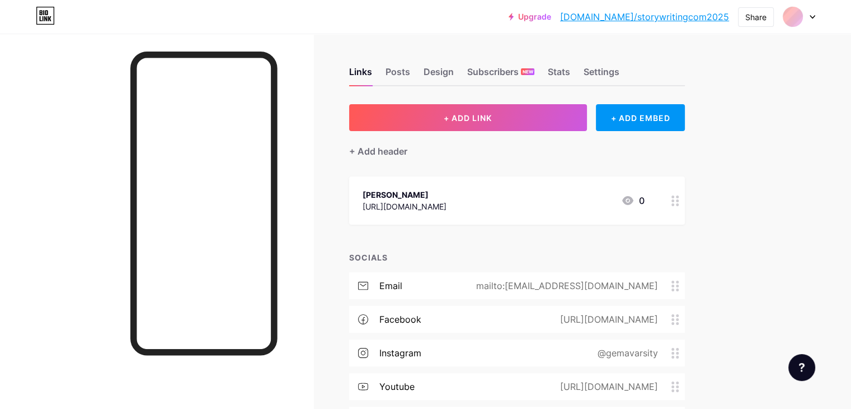
click at [810, 15] on icon at bounding box center [813, 17] width 6 height 4
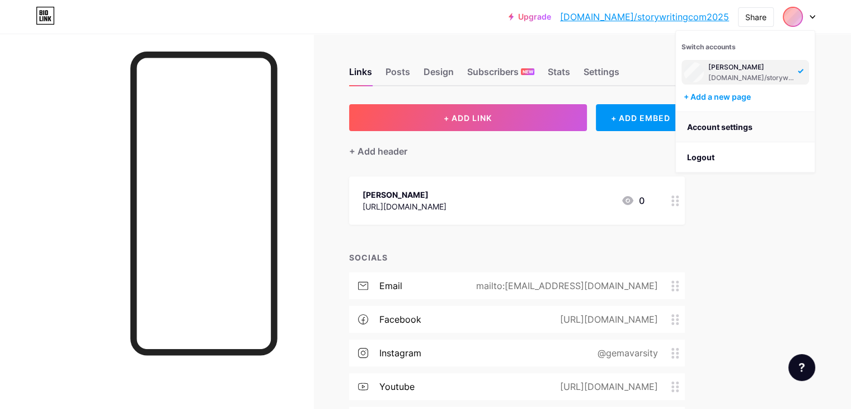
click at [731, 124] on link "Account settings" at bounding box center [745, 127] width 139 height 30
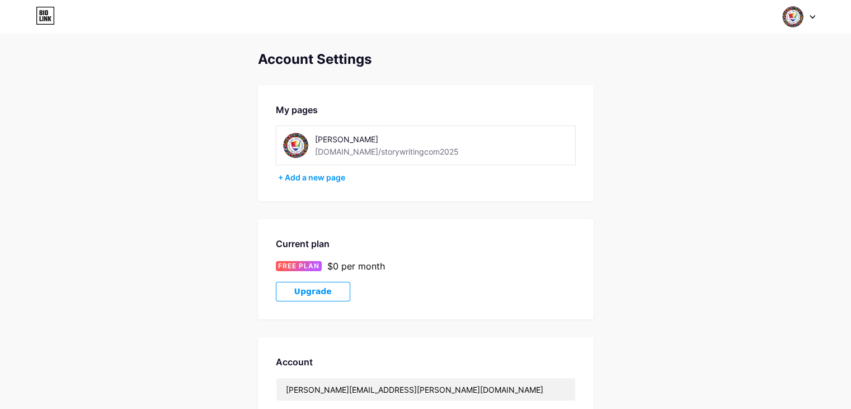
click at [345, 139] on div "[PERSON_NAME]" at bounding box center [394, 139] width 158 height 12
click at [335, 136] on div "[PERSON_NAME]" at bounding box center [394, 139] width 158 height 12
click at [340, 138] on div "[PERSON_NAME]" at bounding box center [394, 139] width 158 height 12
click at [337, 151] on div "[DOMAIN_NAME]/storywritingcom2025" at bounding box center [387, 152] width 144 height 12
click at [815, 18] on div "Switch accounts [PERSON_NAME] [DOMAIN_NAME]/storywritingcom2025 + Add a new pag…" at bounding box center [425, 17] width 851 height 20
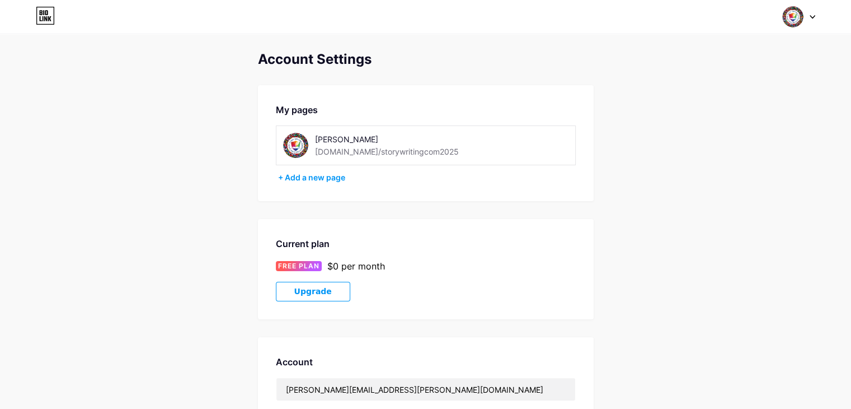
click at [812, 15] on icon at bounding box center [813, 17] width 6 height 4
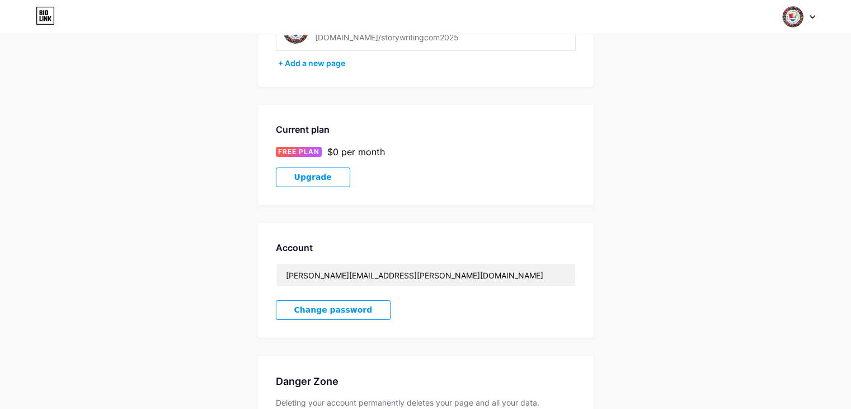
scroll to position [215, 0]
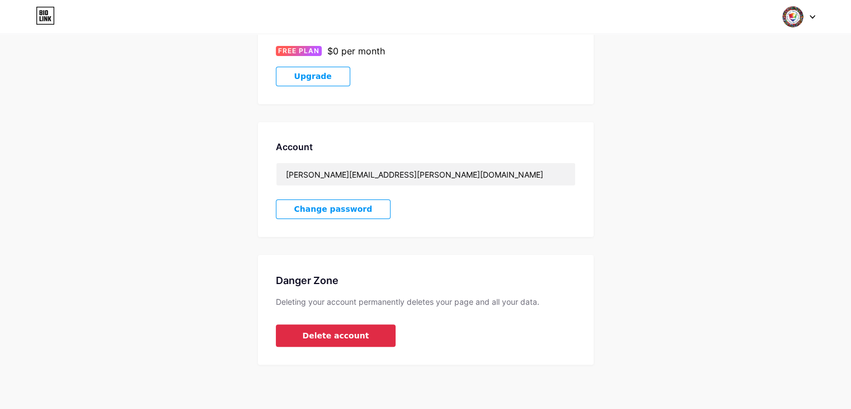
click at [349, 341] on button "Delete account" at bounding box center [336, 335] width 120 height 22
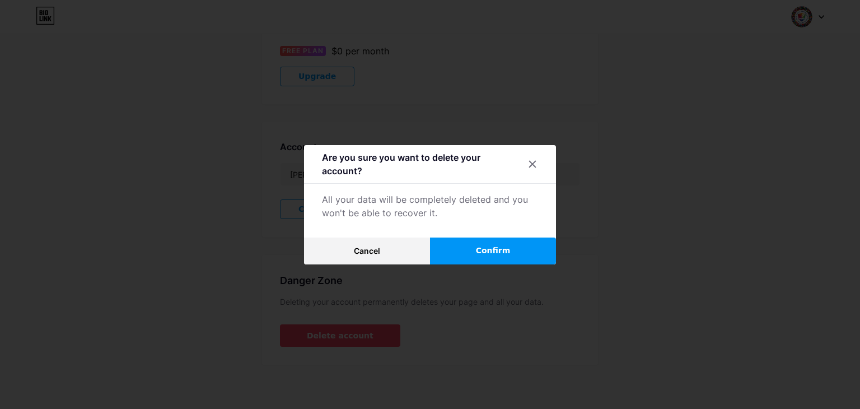
click at [464, 245] on button "Confirm" at bounding box center [493, 250] width 126 height 27
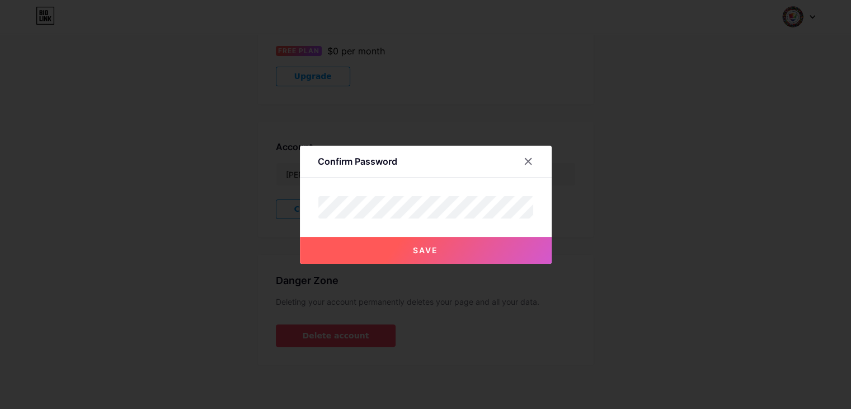
click at [449, 241] on button "Save" at bounding box center [426, 250] width 252 height 27
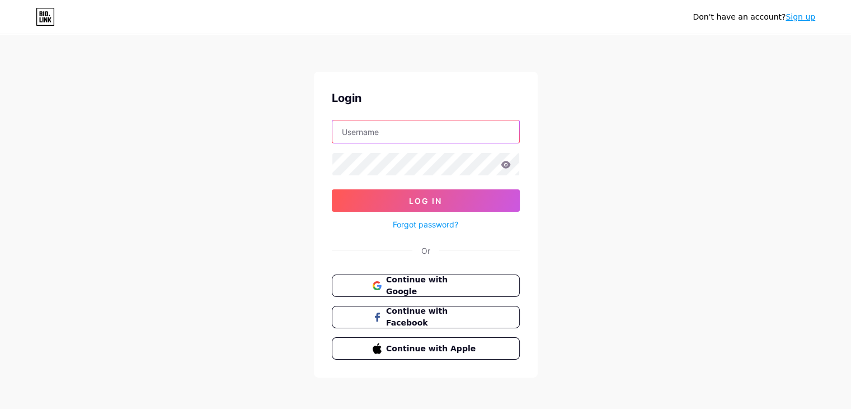
click at [394, 129] on input "text" at bounding box center [425, 131] width 187 height 22
click at [379, 281] on icon at bounding box center [376, 285] width 9 height 9
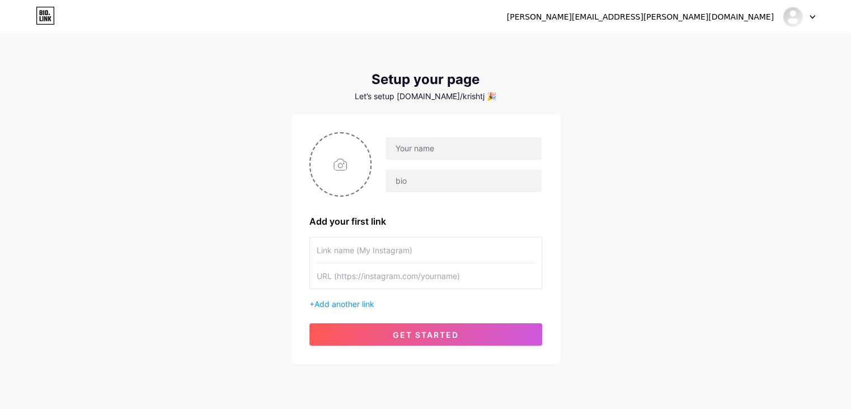
click at [813, 19] on div at bounding box center [799, 17] width 32 height 20
click at [339, 157] on input "file" at bounding box center [341, 164] width 60 height 62
type input "C:\fakepath\logo1.png"
click at [467, 93] on div "Let’s setup bio.link/krishtj 🎉" at bounding box center [426, 96] width 269 height 9
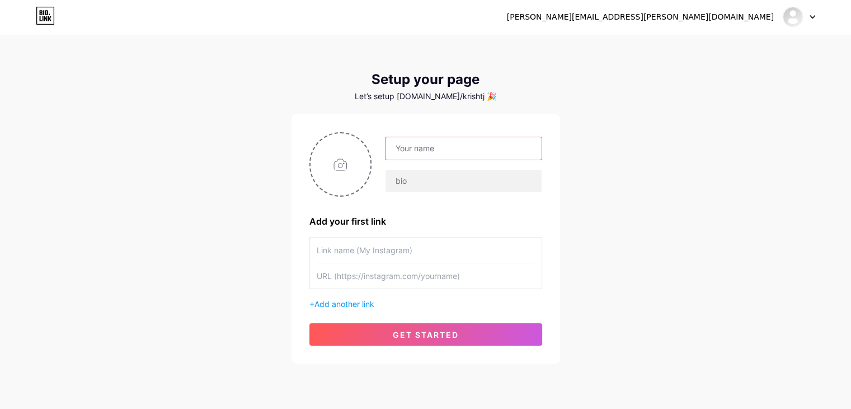
click at [481, 151] on input "text" at bounding box center [464, 148] width 156 height 22
type input "Story Writing Competition"
click at [362, 248] on input "text" at bounding box center [426, 249] width 218 height 25
type input "[PERSON_NAME]"
click at [357, 280] on input "text" at bounding box center [426, 275] width 218 height 25
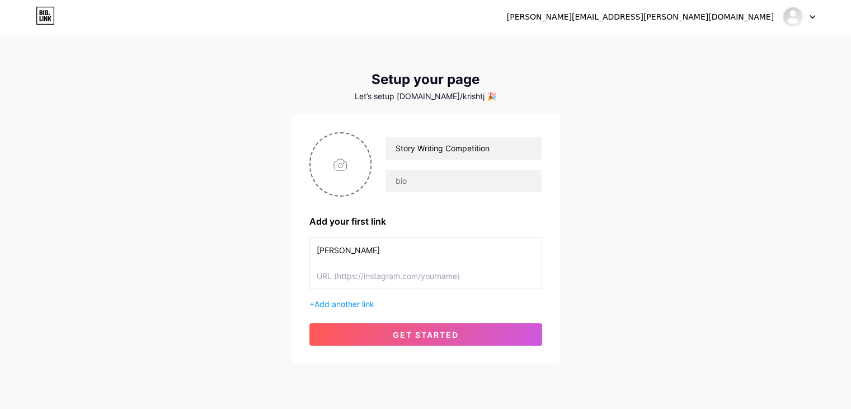
paste input "[URL][DOMAIN_NAME]"
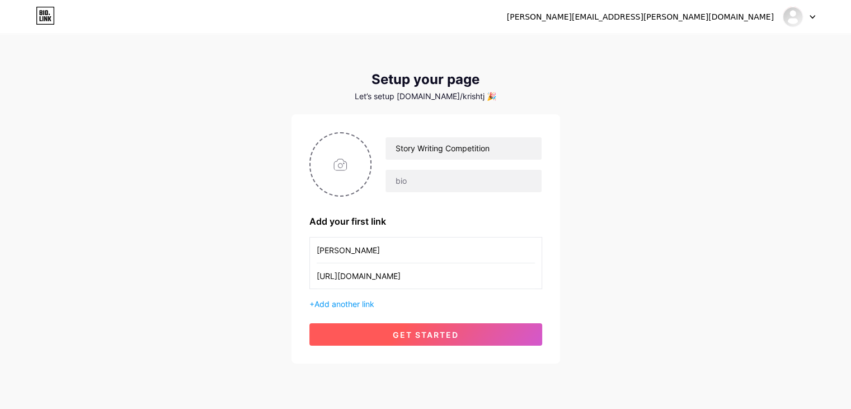
type input "[URL][DOMAIN_NAME]"
click at [414, 327] on button "get started" at bounding box center [425, 334] width 233 height 22
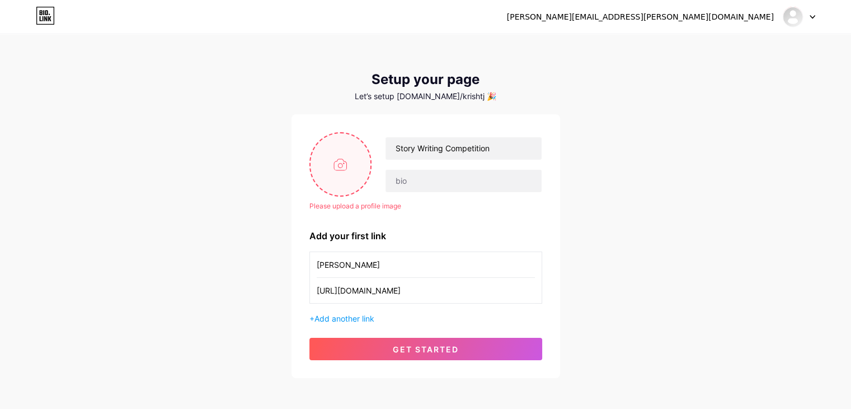
click at [355, 167] on input "file" at bounding box center [341, 164] width 60 height 62
type input "C:\fakepath\logo1.png"
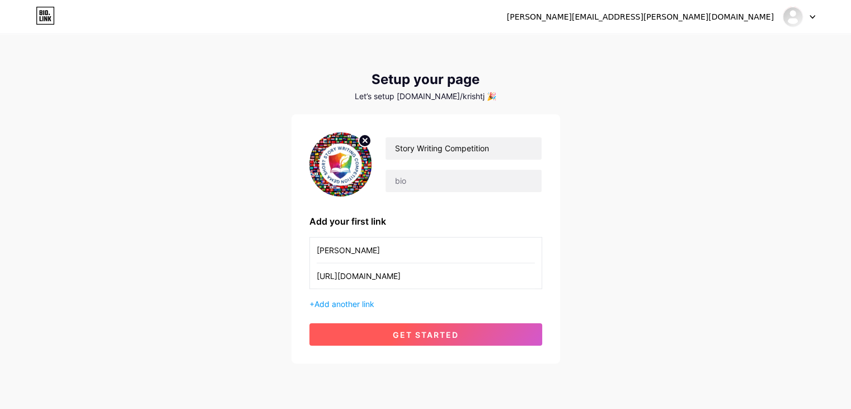
click at [444, 332] on span "get started" at bounding box center [426, 335] width 66 height 10
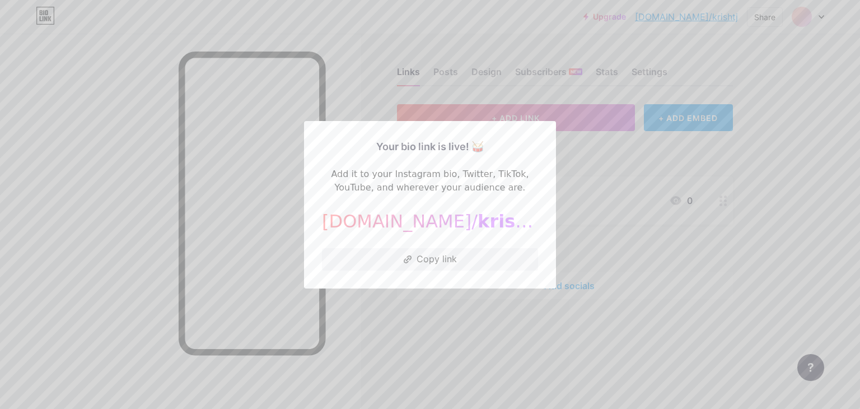
drag, startPoint x: 490, startPoint y: 210, endPoint x: 484, endPoint y: 218, distance: 10.0
click at [486, 216] on div "[DOMAIN_NAME]/ krishtj" at bounding box center [430, 221] width 216 height 27
click at [479, 219] on div "[DOMAIN_NAME]/ krishtj" at bounding box center [430, 221] width 216 height 27
drag, startPoint x: 464, startPoint y: 220, endPoint x: 450, endPoint y: 222, distance: 14.2
click at [477, 222] on span "krishtj" at bounding box center [509, 220] width 65 height 21
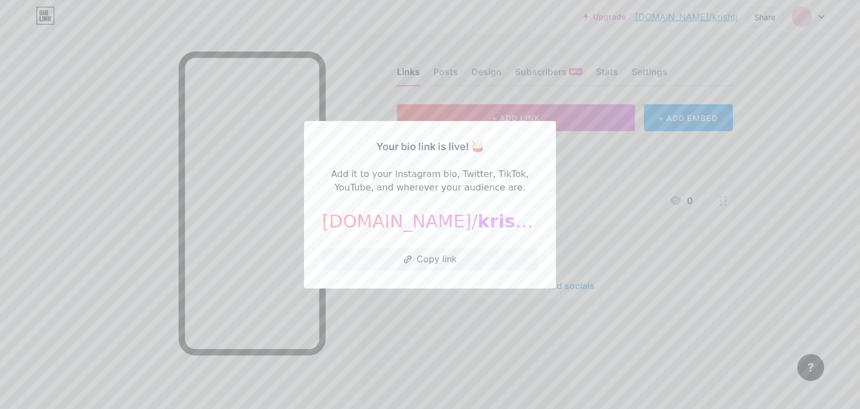
click at [477, 222] on span "krishtj" at bounding box center [509, 220] width 65 height 21
click at [580, 154] on div at bounding box center [430, 204] width 860 height 409
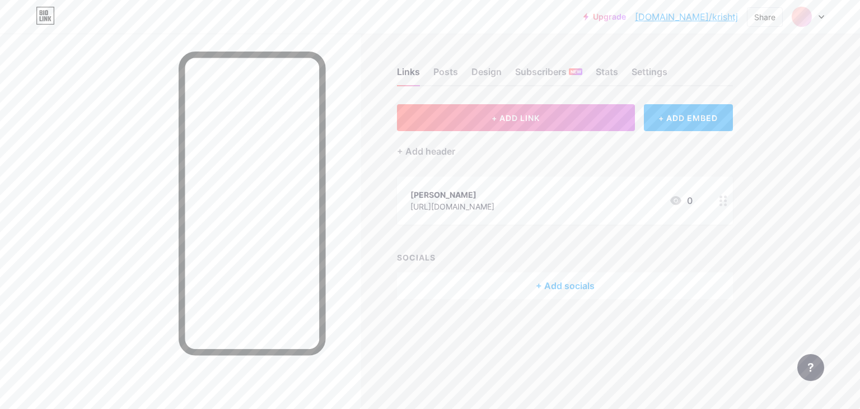
click at [817, 12] on div at bounding box center [807, 17] width 32 height 20
click at [741, 132] on link "Account settings" at bounding box center [753, 127] width 139 height 30
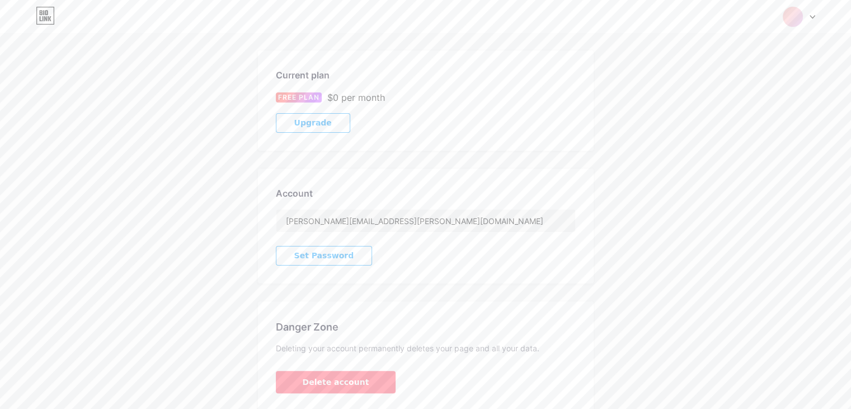
scroll to position [215, 0]
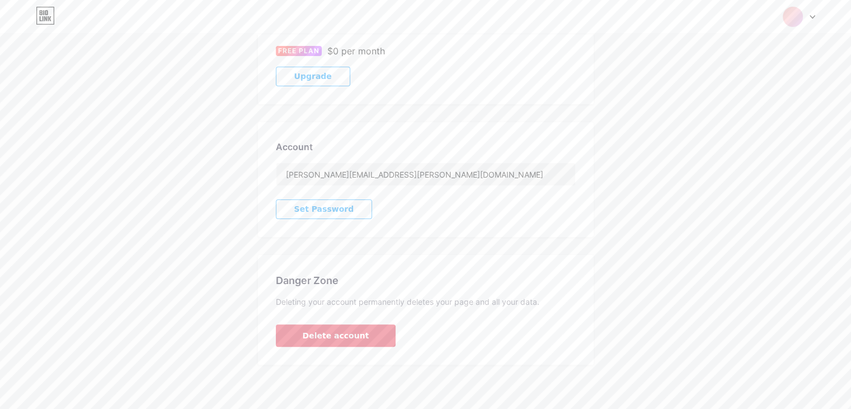
click at [346, 330] on span "Delete account" at bounding box center [336, 336] width 67 height 12
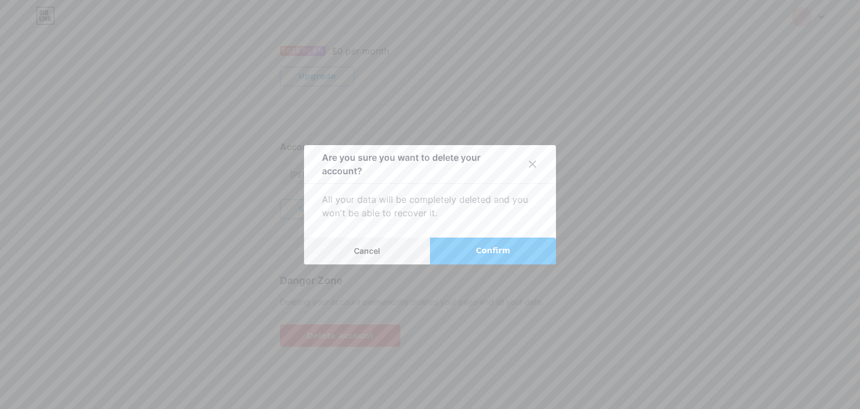
click at [498, 243] on button "Confirm" at bounding box center [493, 250] width 126 height 27
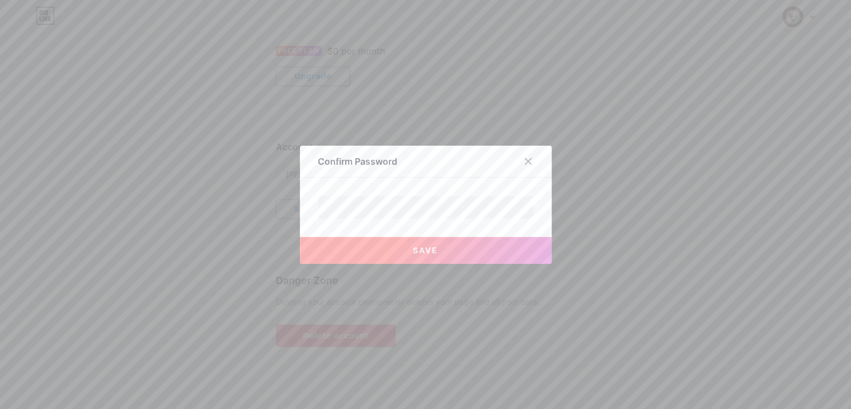
click at [467, 256] on button "Save" at bounding box center [426, 250] width 252 height 27
click at [407, 242] on button "Save" at bounding box center [426, 250] width 252 height 27
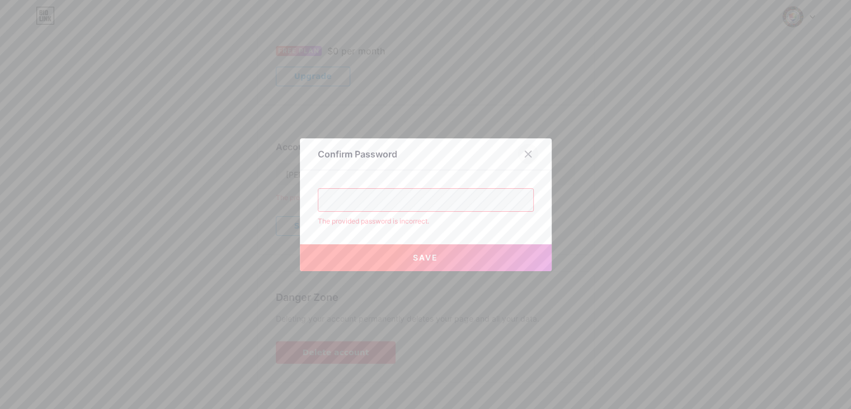
click at [528, 155] on icon at bounding box center [528, 153] width 9 height 9
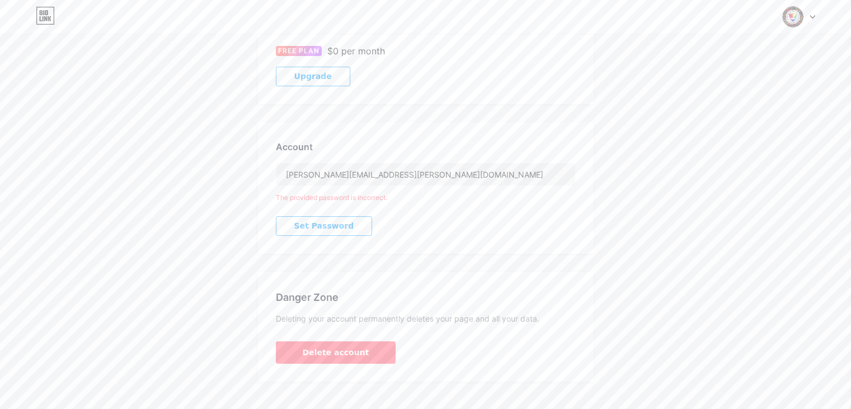
click at [332, 223] on span "Set Password" at bounding box center [324, 226] width 60 height 10
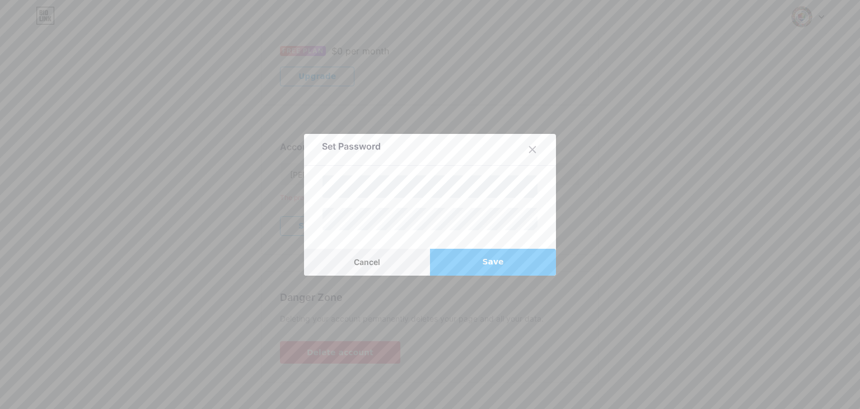
click at [535, 262] on button "Save" at bounding box center [493, 261] width 126 height 27
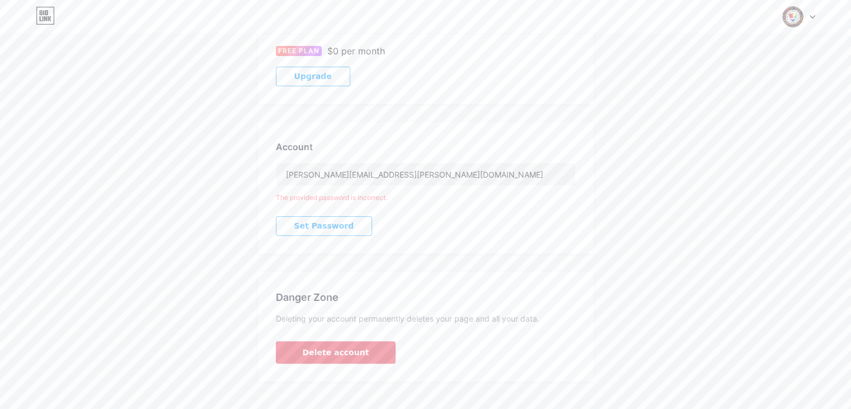
click at [342, 346] on span "Delete account" at bounding box center [336, 352] width 67 height 12
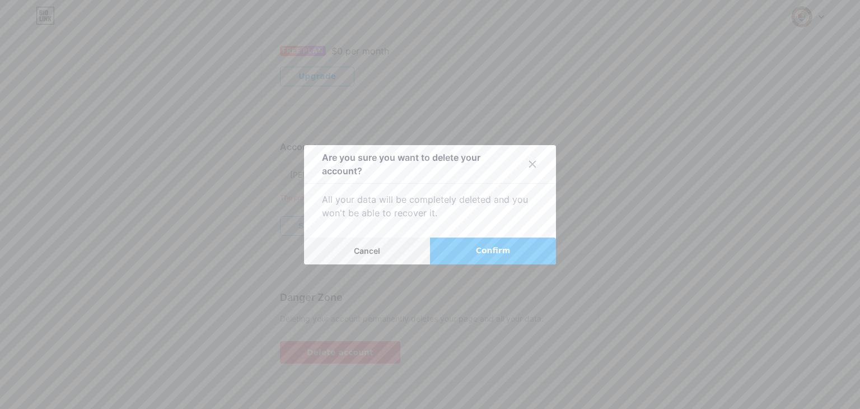
click at [517, 246] on button "Confirm" at bounding box center [493, 250] width 126 height 27
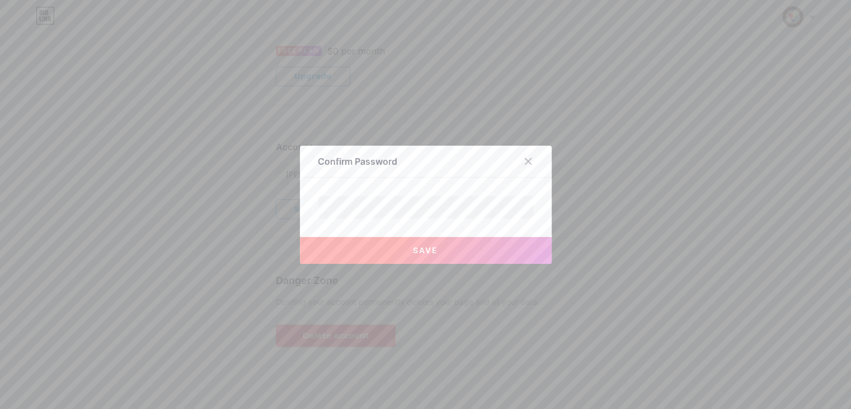
click at [475, 240] on button "Save" at bounding box center [426, 250] width 252 height 27
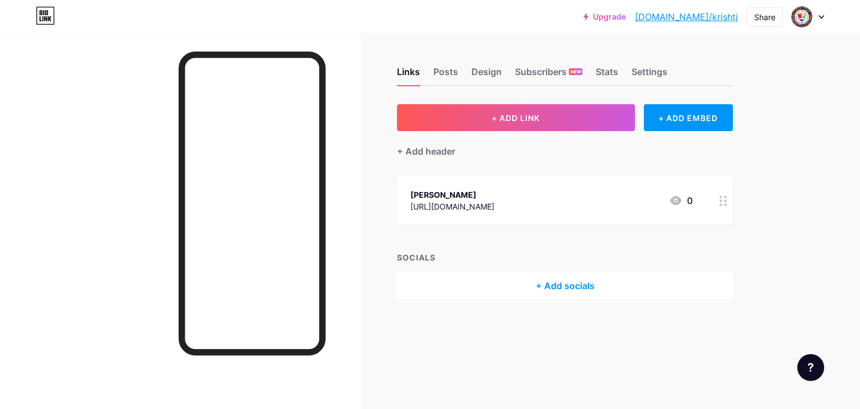
click at [813, 16] on div at bounding box center [807, 17] width 32 height 20
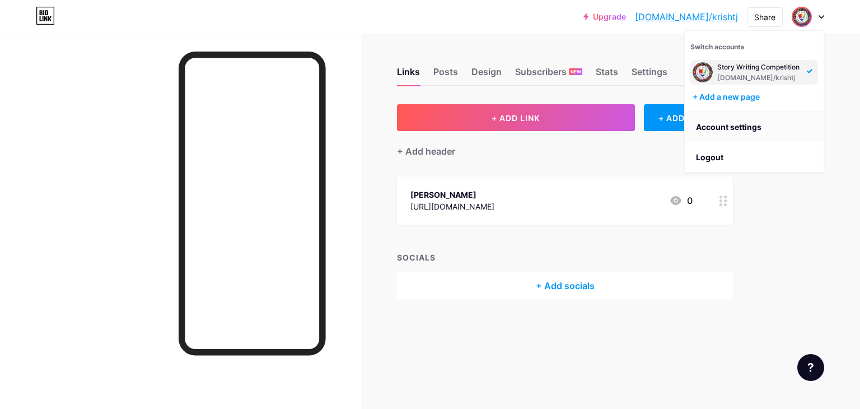
click at [731, 126] on link "Account settings" at bounding box center [753, 127] width 139 height 30
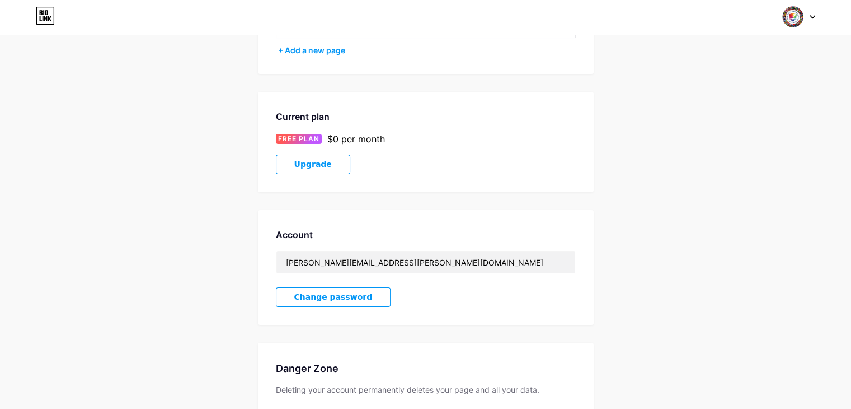
scroll to position [215, 0]
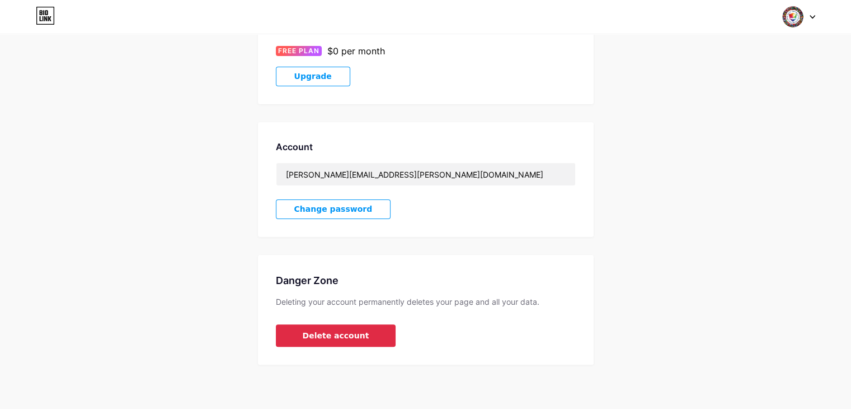
click at [328, 342] on button "Delete account" at bounding box center [336, 335] width 120 height 22
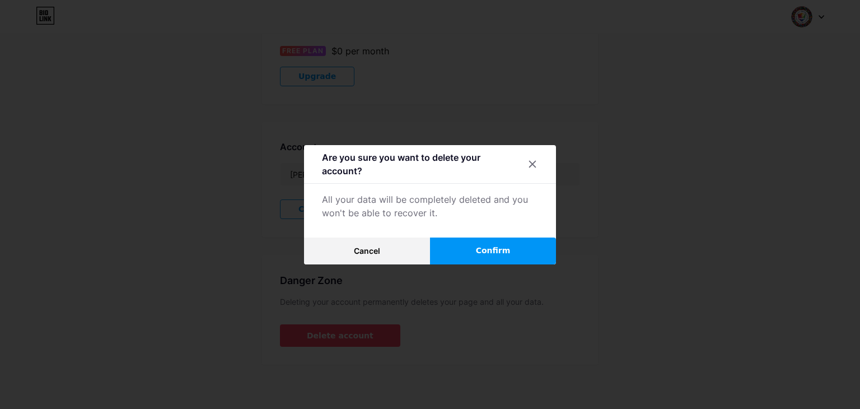
click at [456, 245] on button "Confirm" at bounding box center [493, 250] width 126 height 27
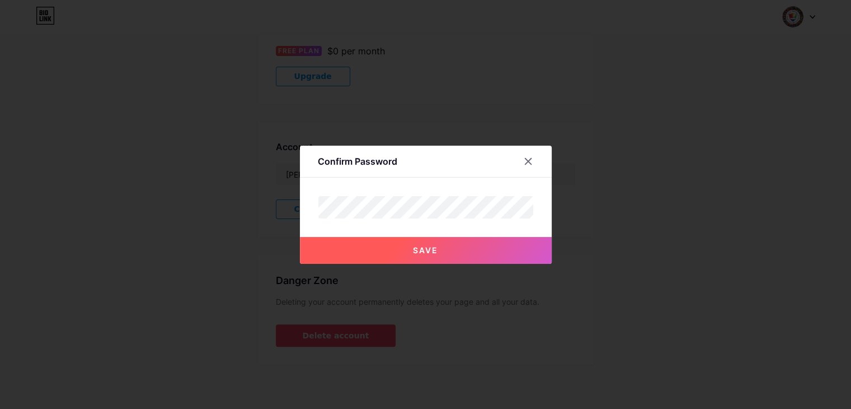
click at [481, 252] on button "Save" at bounding box center [426, 250] width 252 height 27
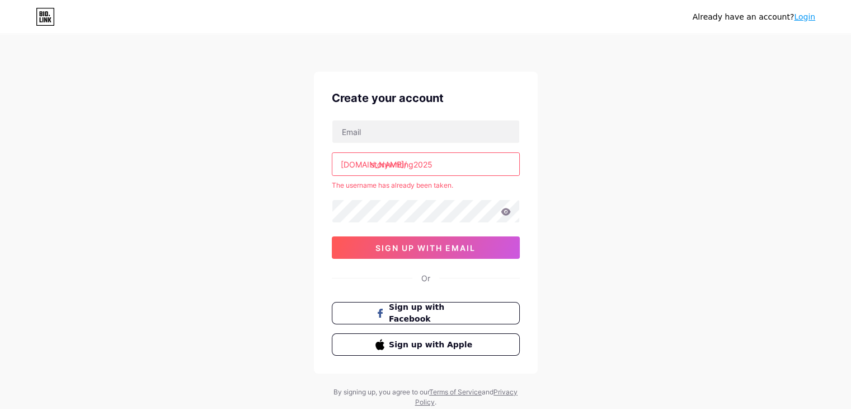
click at [414, 167] on input "storywriting2025" at bounding box center [425, 164] width 187 height 22
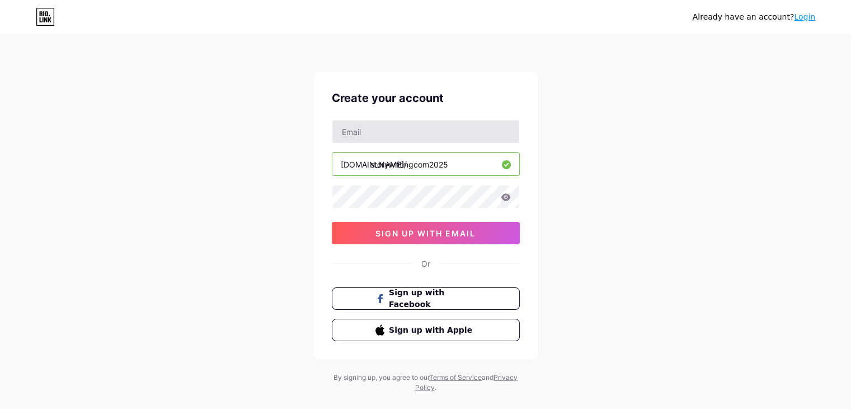
type input "storywritingcom2025"
click at [406, 138] on input "text" at bounding box center [425, 131] width 187 height 22
type input "[PERSON_NAME][EMAIL_ADDRESS][PERSON_NAME][DOMAIN_NAME]"
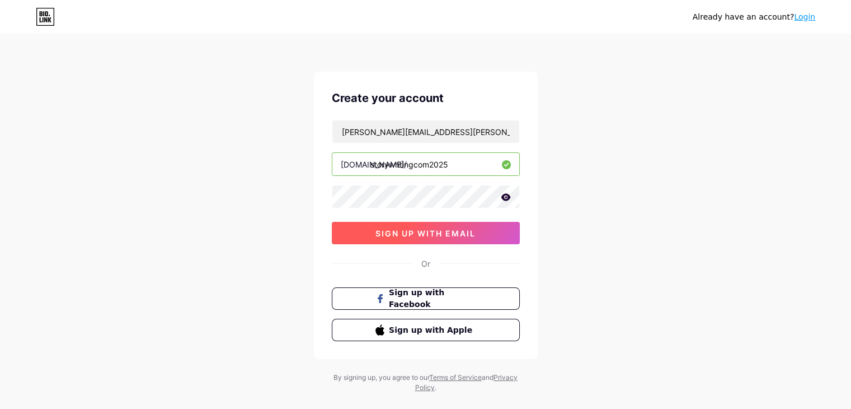
click at [401, 223] on button "sign up with email" at bounding box center [426, 233] width 188 height 22
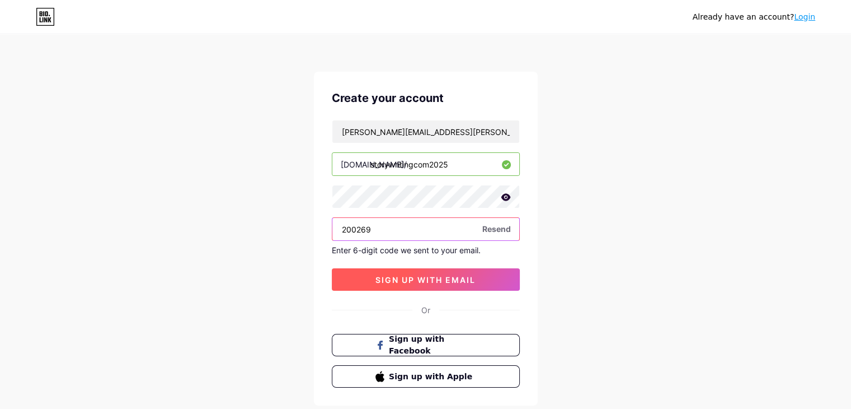
type input "200269"
click at [423, 278] on span "sign up with email" at bounding box center [426, 280] width 100 height 10
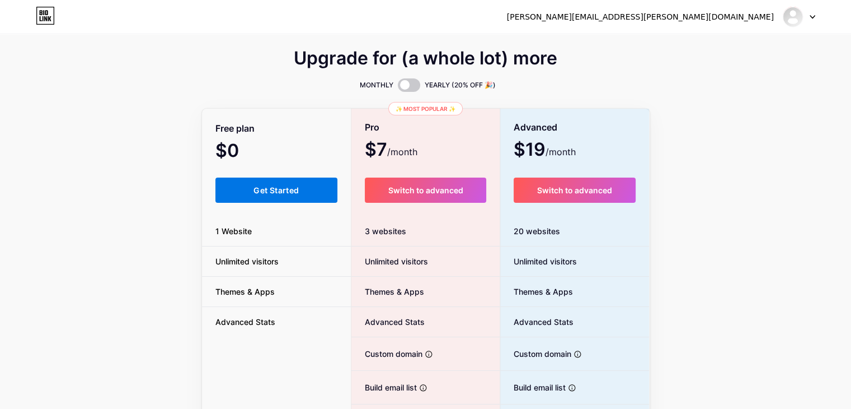
click at [288, 194] on span "Get Started" at bounding box center [276, 190] width 45 height 10
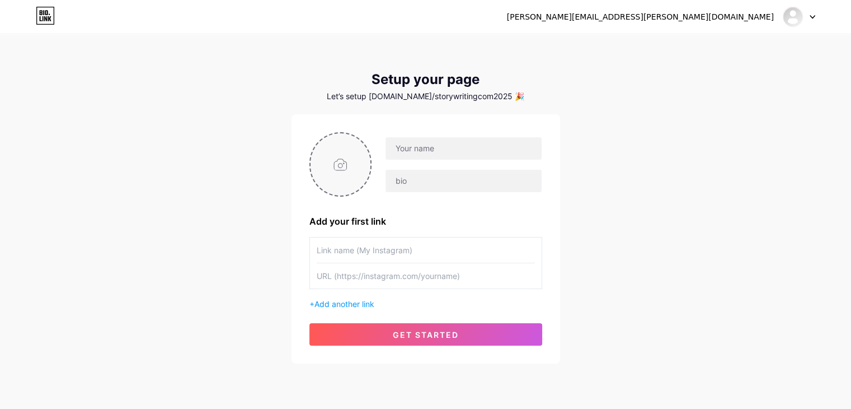
click at [334, 146] on input "file" at bounding box center [341, 164] width 60 height 62
type input "C:\fakepath\logo1.png"
click at [401, 144] on input "text" at bounding box center [464, 148] width 156 height 22
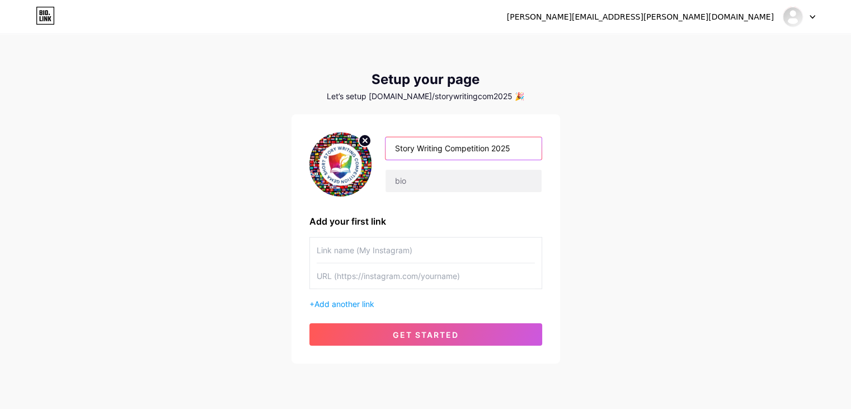
type input "Story Writing Competition 2025"
click at [383, 242] on input "text" at bounding box center [426, 249] width 218 height 25
type input "Visit Our Website"
click at [351, 279] on input "text" at bounding box center [426, 275] width 218 height 25
paste input "[URL][DOMAIN_NAME]"
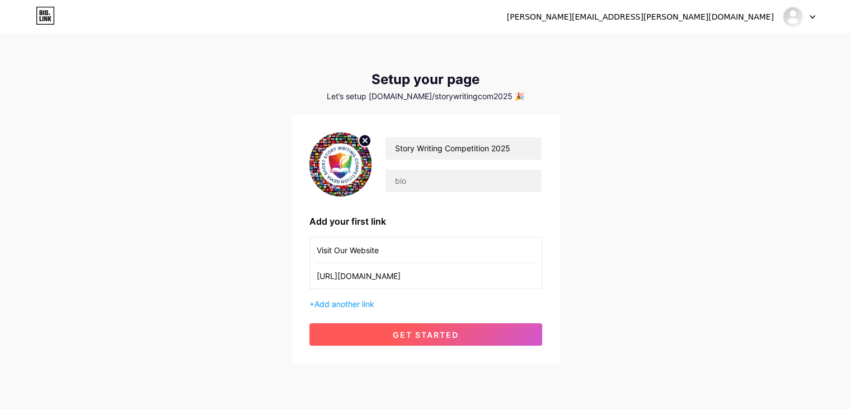
type input "[URL][DOMAIN_NAME]"
click at [403, 335] on span "get started" at bounding box center [426, 335] width 66 height 10
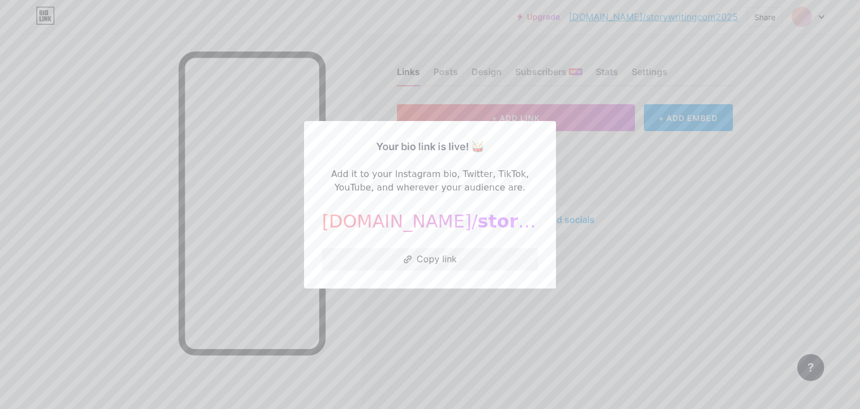
click at [445, 298] on div at bounding box center [430, 204] width 860 height 409
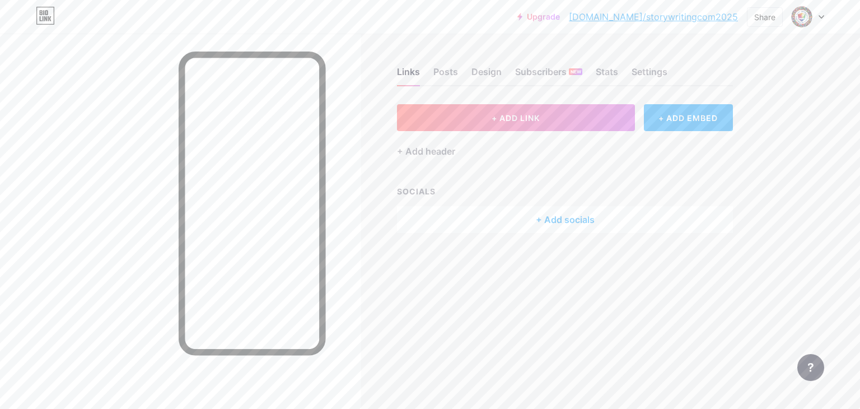
click at [526, 219] on div "+ Add socials" at bounding box center [565, 219] width 336 height 27
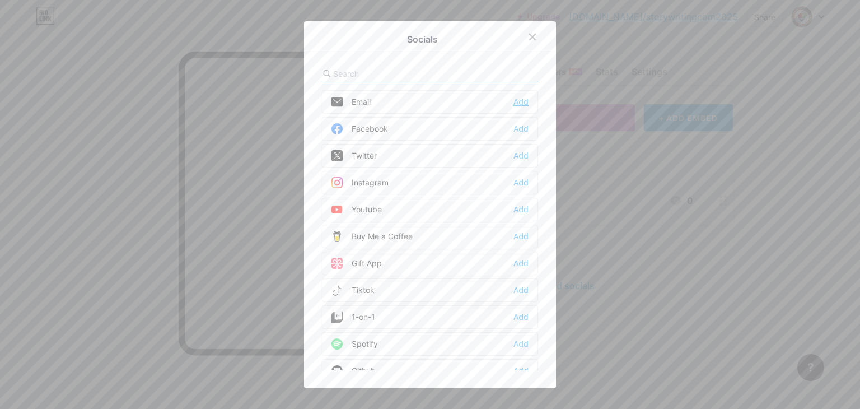
click at [516, 106] on div "Add" at bounding box center [520, 101] width 15 height 11
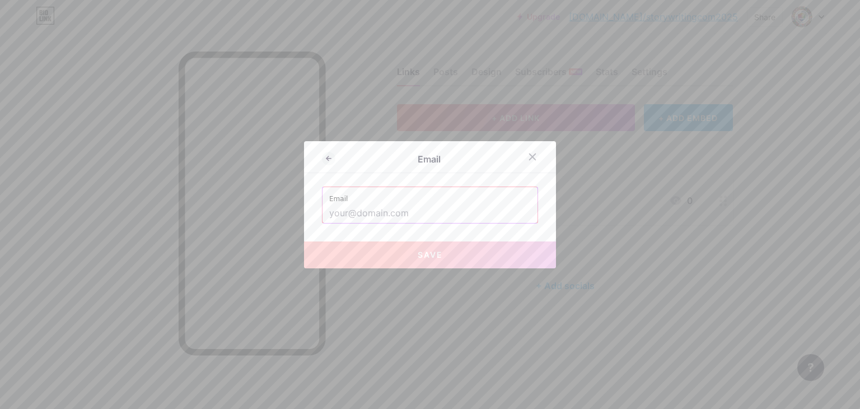
click at [433, 215] on input "text" at bounding box center [429, 213] width 201 height 19
paste input "[EMAIL_ADDRESS][DOMAIN_NAME]"
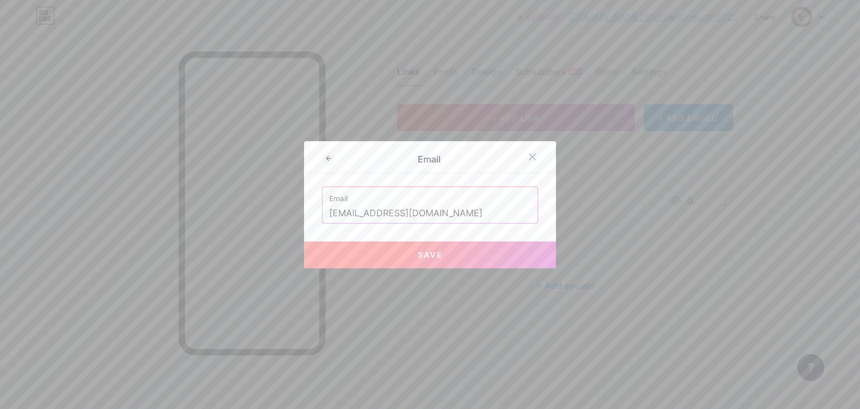
click at [409, 251] on button "Save" at bounding box center [430, 254] width 252 height 27
type input "mailto:[EMAIL_ADDRESS][DOMAIN_NAME]"
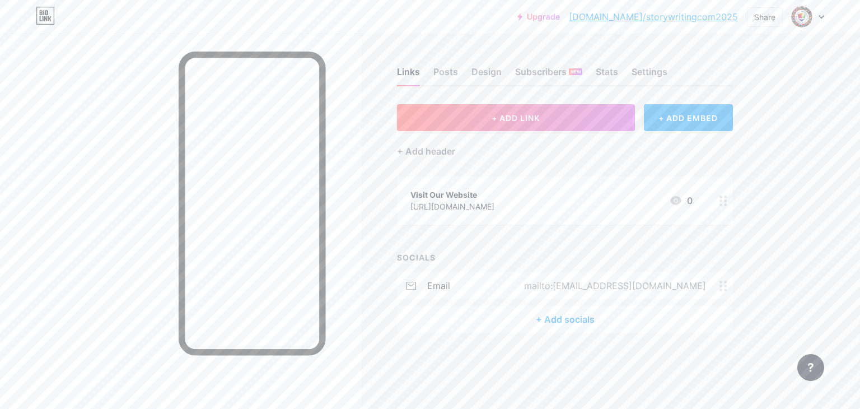
click at [585, 311] on div "+ Add socials" at bounding box center [565, 319] width 336 height 27
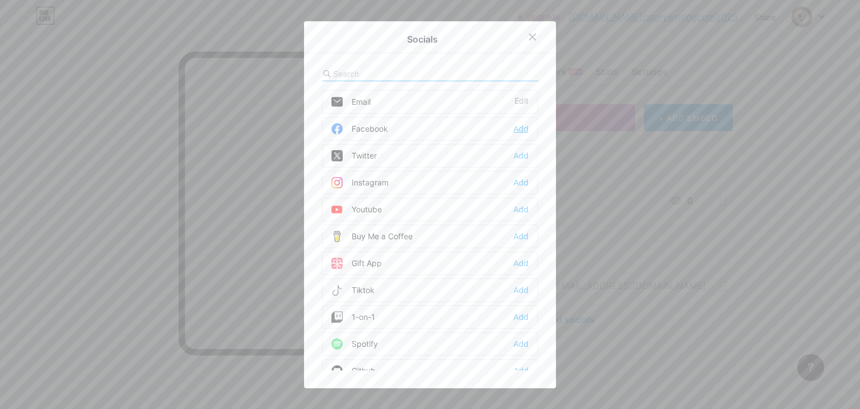
click at [514, 125] on div "Add" at bounding box center [520, 128] width 15 height 11
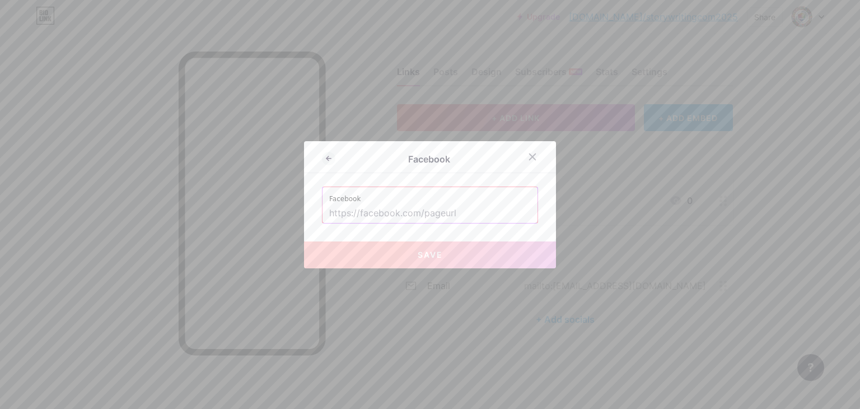
click at [406, 207] on input "text" at bounding box center [429, 213] width 201 height 19
paste input "[URL][DOMAIN_NAME]"
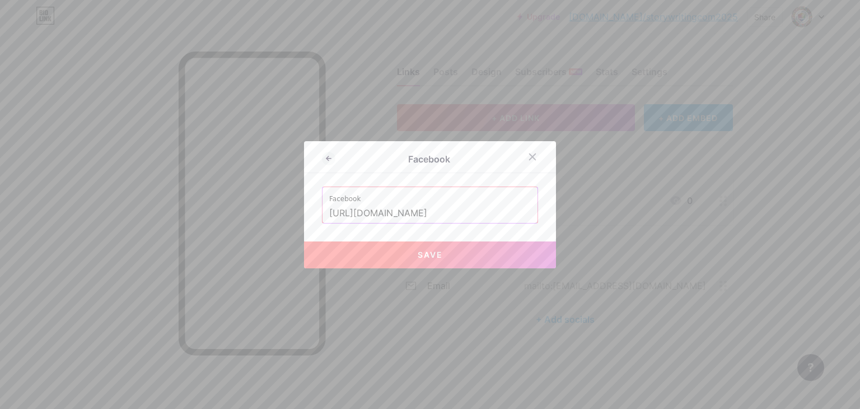
type input "[URL][DOMAIN_NAME]"
click at [417, 264] on button "Save" at bounding box center [430, 254] width 252 height 27
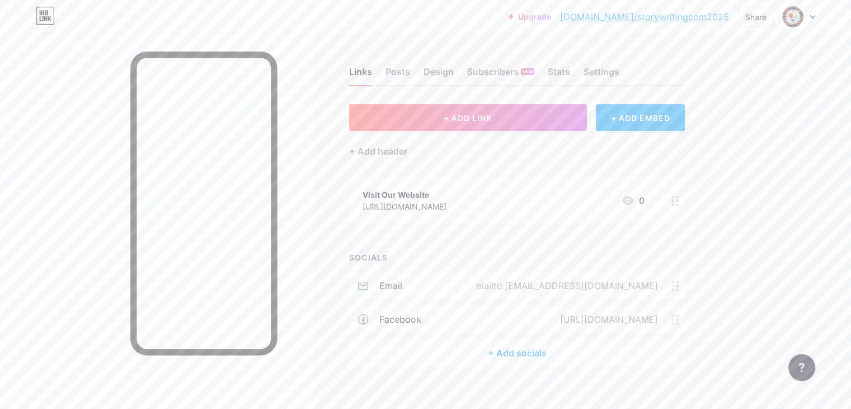
click at [585, 350] on div "+ Add socials" at bounding box center [517, 352] width 336 height 27
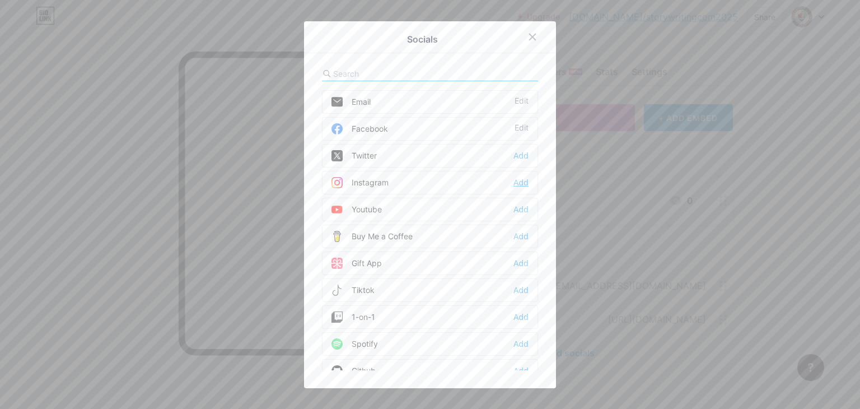
click at [515, 179] on div "Add" at bounding box center [520, 182] width 15 height 11
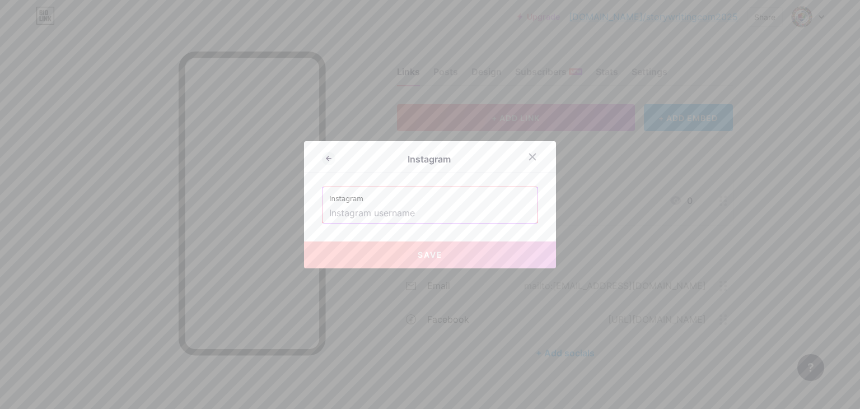
click at [357, 210] on input "text" at bounding box center [429, 213] width 201 height 19
paste input "[URL][DOMAIN_NAME]"
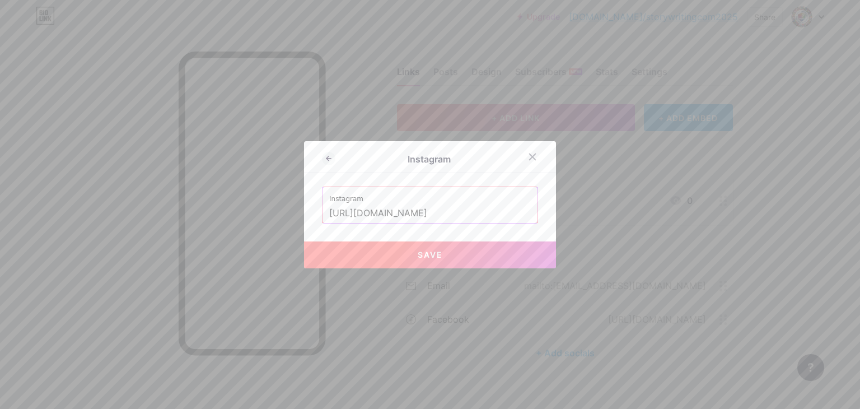
type input "[URL][DOMAIN_NAME]"
click at [395, 262] on button "Save" at bounding box center [430, 254] width 252 height 27
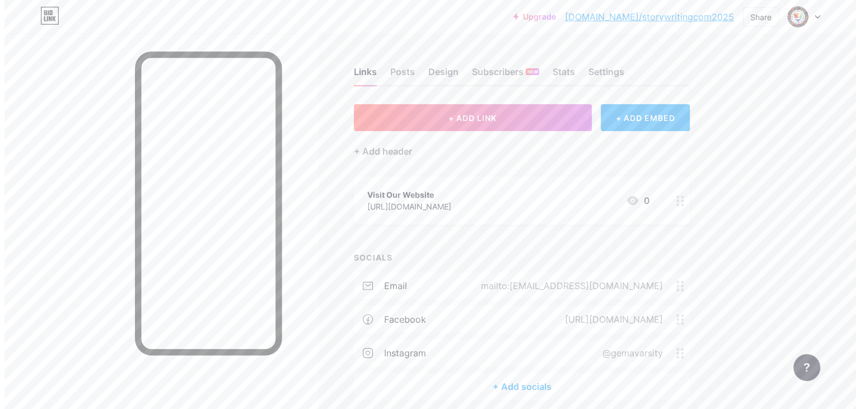
scroll to position [46, 0]
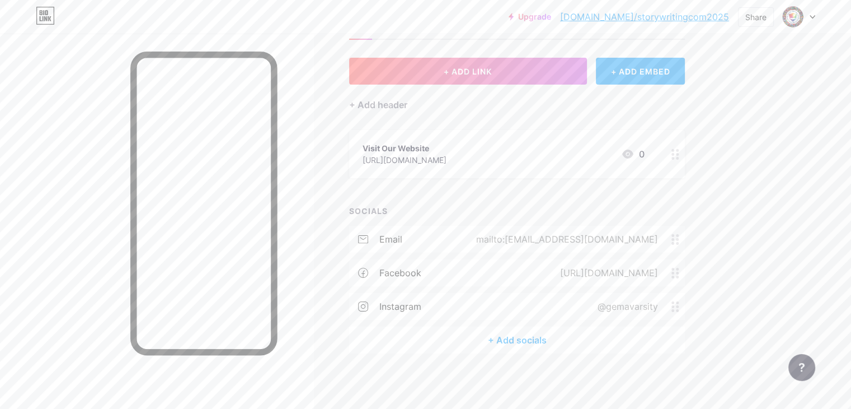
click at [553, 339] on div "+ Add socials" at bounding box center [517, 339] width 336 height 27
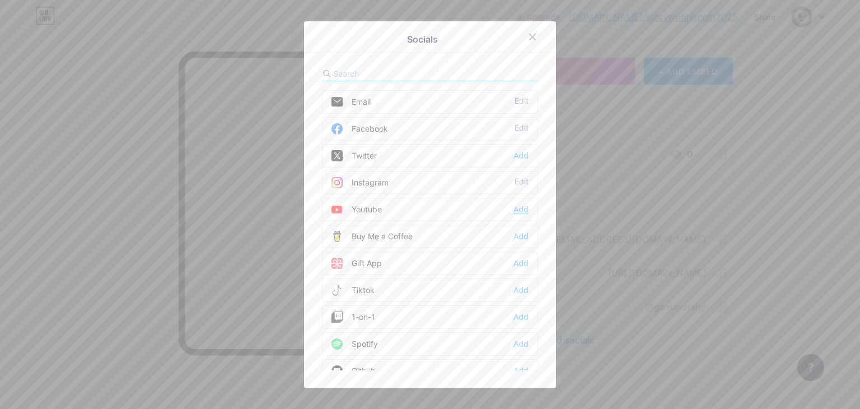
click at [514, 211] on div "Add" at bounding box center [520, 209] width 15 height 11
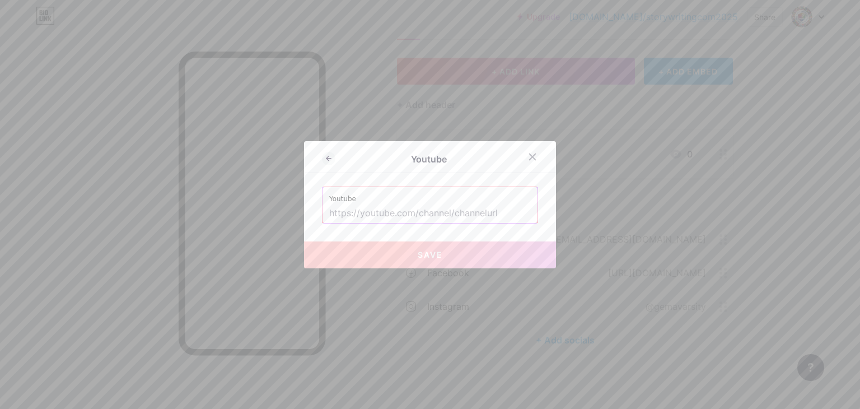
click at [362, 217] on input "text" at bounding box center [429, 213] width 201 height 19
paste input "[URL][DOMAIN_NAME]"
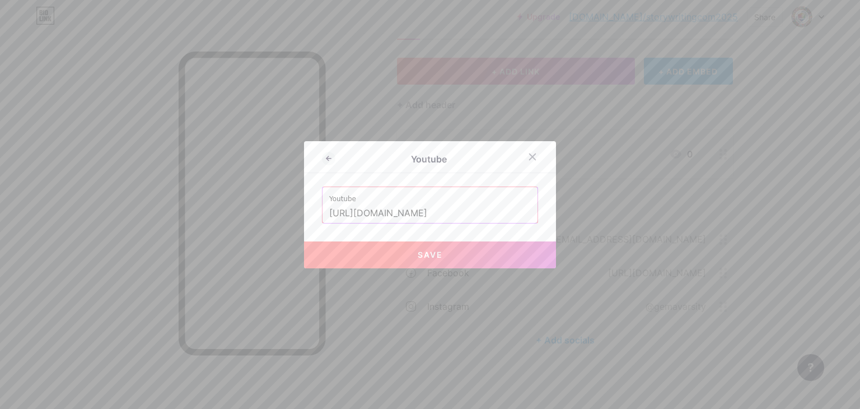
type input "[URL][DOMAIN_NAME]"
click at [367, 264] on button "Save" at bounding box center [430, 254] width 252 height 27
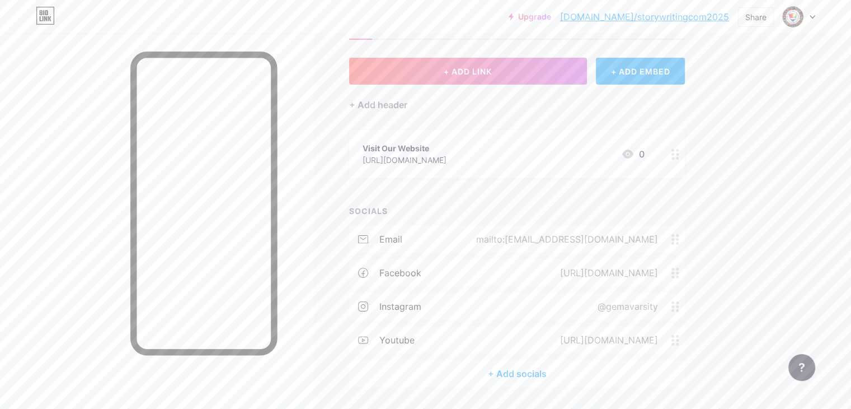
click at [586, 368] on div "+ Add socials" at bounding box center [517, 373] width 336 height 27
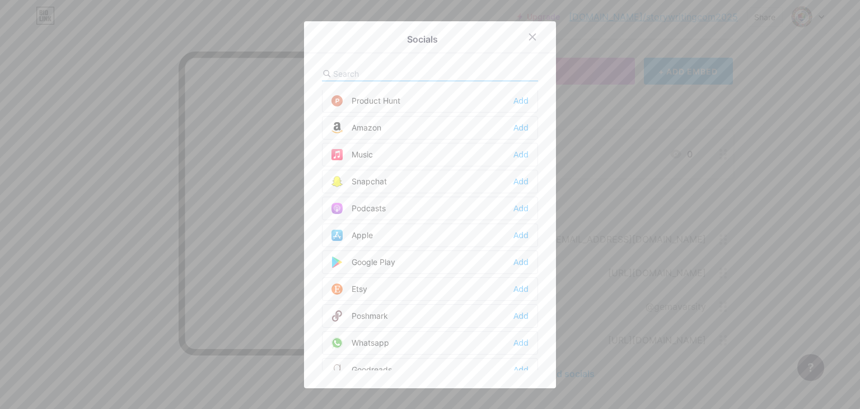
scroll to position [728, 0]
click at [523, 335] on div "Whatsapp Add" at bounding box center [430, 342] width 216 height 24
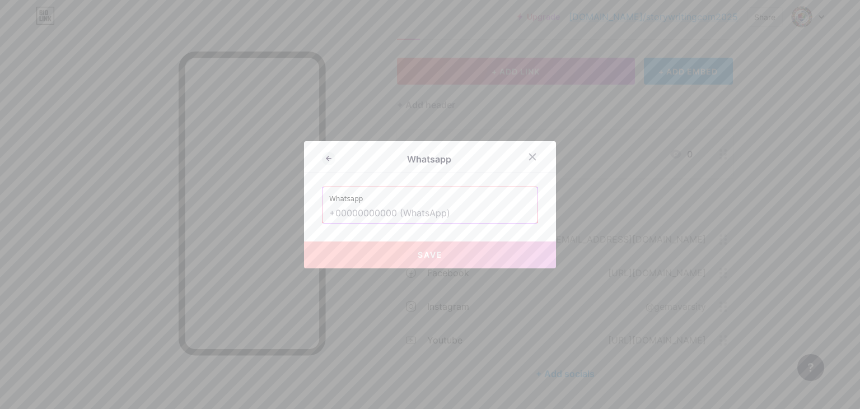
click at [338, 215] on input "text" at bounding box center [429, 213] width 201 height 19
paste input "[URL][DOMAIN_NAME][PHONE_NUMBER]"
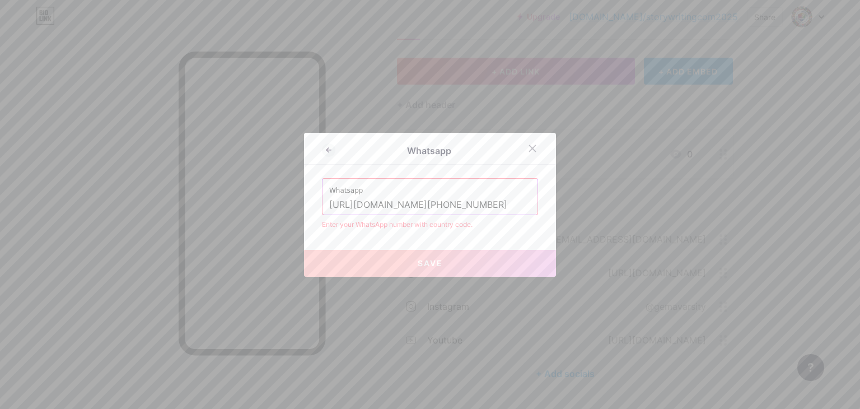
drag, startPoint x: 387, startPoint y: 205, endPoint x: 320, endPoint y: 211, distance: 66.8
click at [322, 211] on div "Whatsapp [URL][DOMAIN_NAME][PHONE_NUMBER]" at bounding box center [429, 197] width 215 height 36
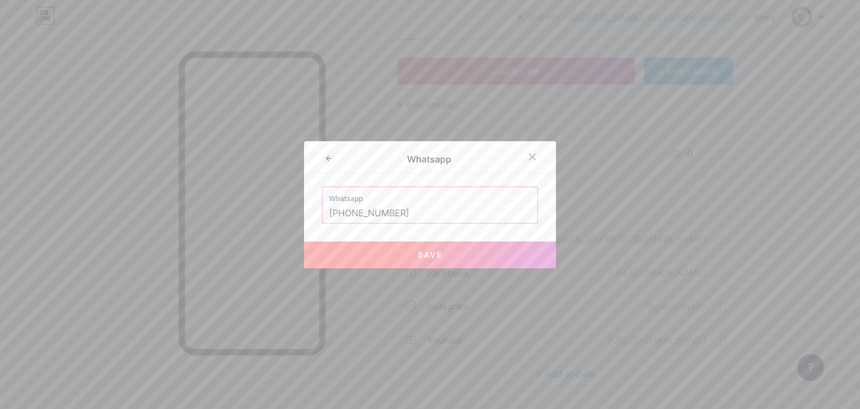
click at [337, 252] on button "Save" at bounding box center [430, 254] width 252 height 27
type input "[URL][DOMAIN_NAME][PHONE_NUMBER]"
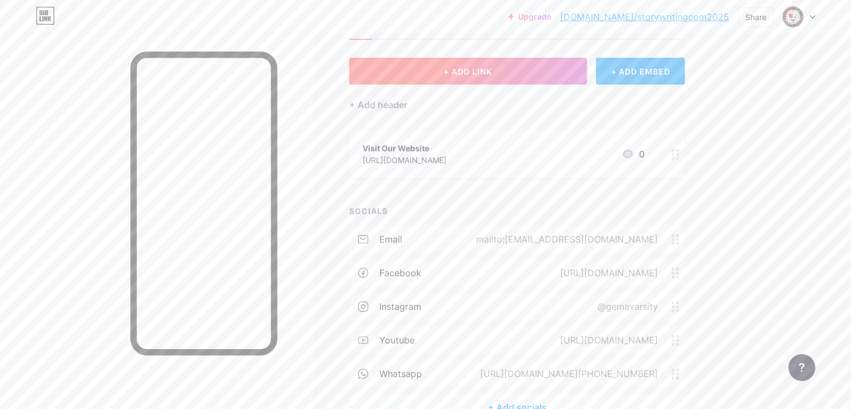
click at [492, 67] on span "+ ADD LINK" at bounding box center [468, 72] width 48 height 10
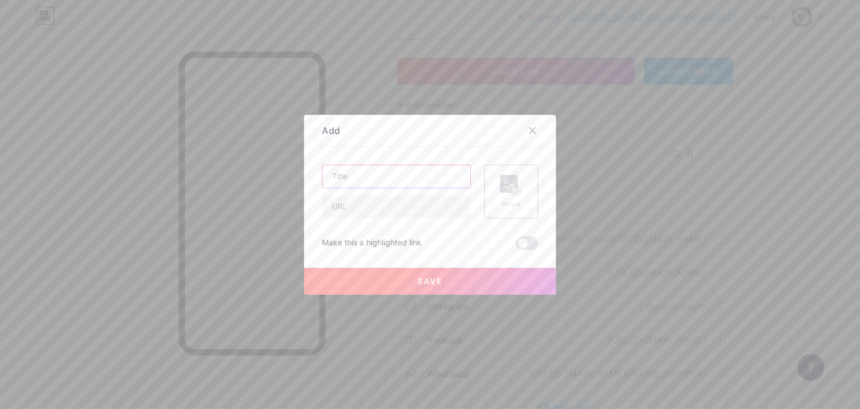
click at [412, 172] on input "text" at bounding box center [396, 176] width 148 height 22
click at [351, 214] on input "text" at bounding box center [396, 206] width 148 height 22
paste input "[URL][DOMAIN_NAME]"
type input "[URL][DOMAIN_NAME]"
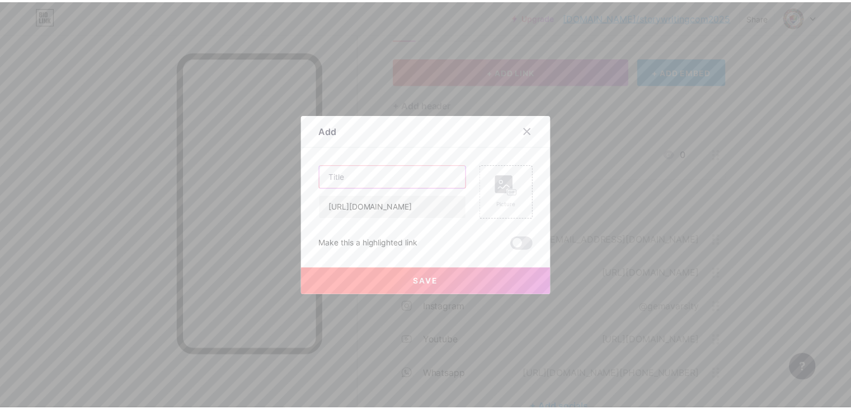
scroll to position [0, 0]
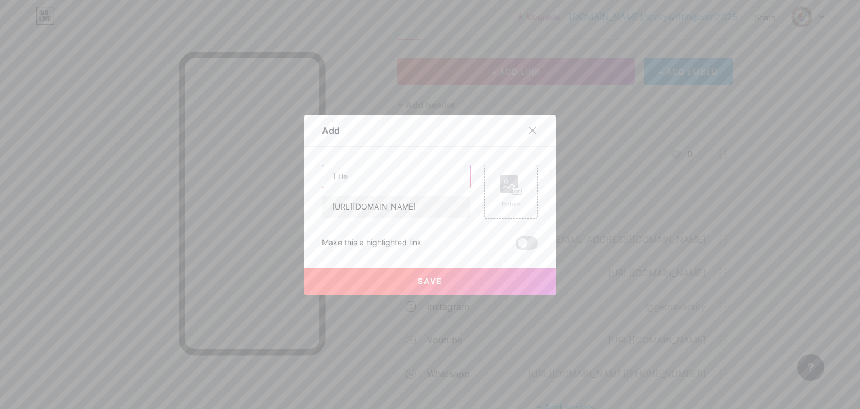
click at [355, 172] on input "text" at bounding box center [396, 176] width 148 height 22
type input "About Our Competition"
click at [430, 280] on span "Save" at bounding box center [429, 281] width 25 height 10
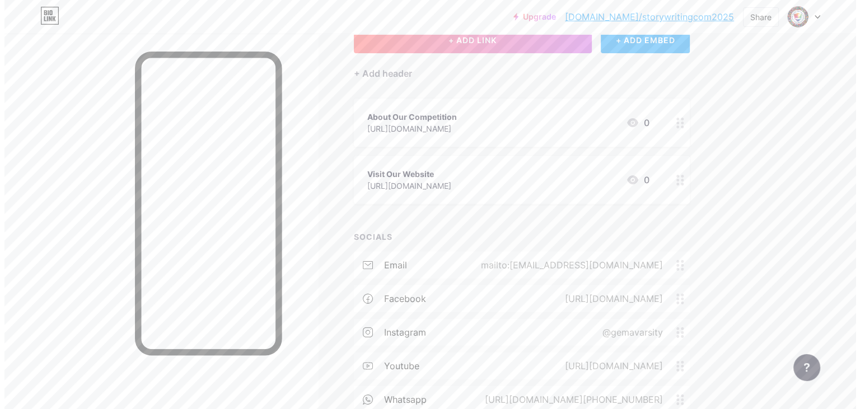
scroll to position [58, 0]
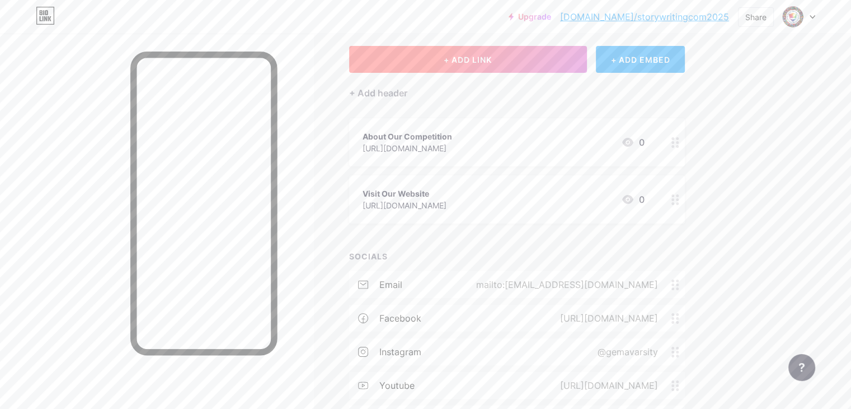
click at [587, 65] on button "+ ADD LINK" at bounding box center [468, 59] width 238 height 27
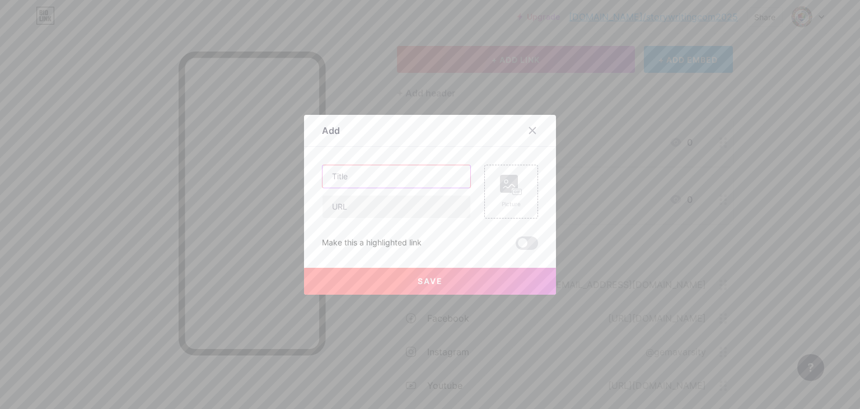
click at [389, 173] on input "text" at bounding box center [396, 176] width 148 height 22
type input "Previous Stories"
click at [373, 215] on input "text" at bounding box center [396, 206] width 148 height 22
paste input "[URL][DOMAIN_NAME]"
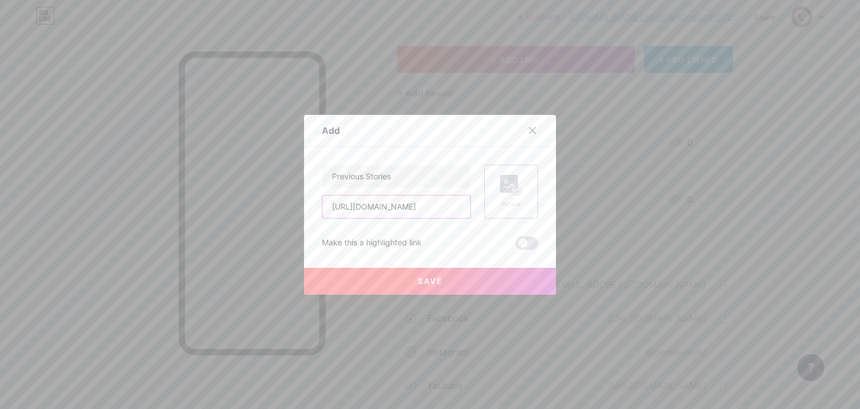
type input "[URL][DOMAIN_NAME]"
click at [406, 278] on button "Save" at bounding box center [430, 280] width 252 height 27
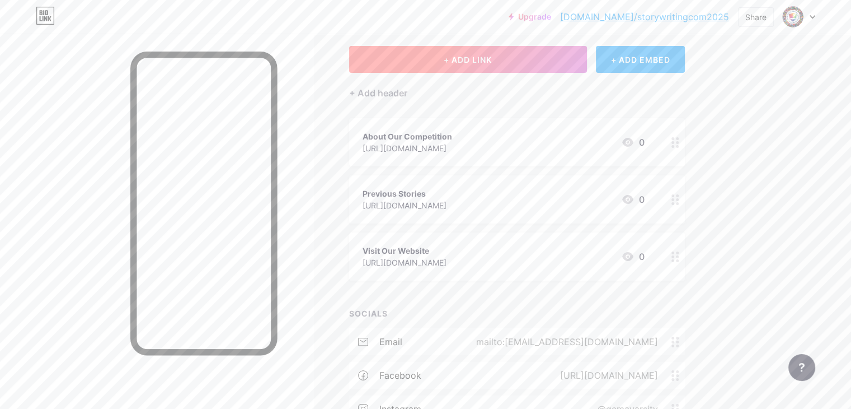
click at [548, 63] on button "+ ADD LINK" at bounding box center [468, 59] width 238 height 27
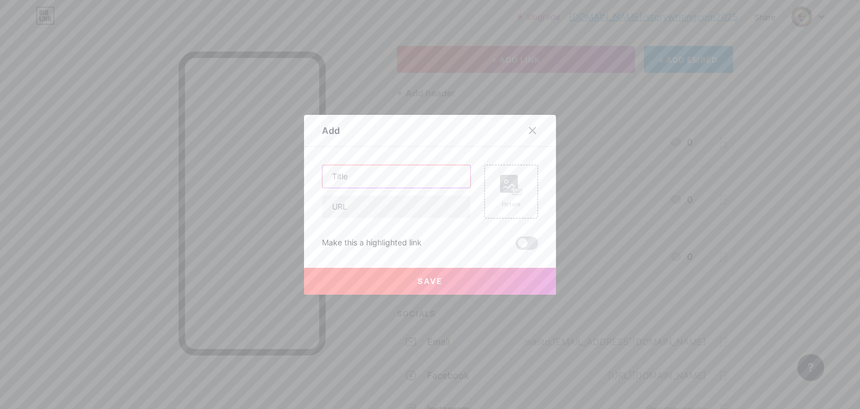
click at [400, 181] on input "text" at bounding box center [396, 176] width 148 height 22
type input "Contact Us"
click at [398, 213] on input "text" at bounding box center [396, 206] width 148 height 22
paste input "[URL][DOMAIN_NAME]"
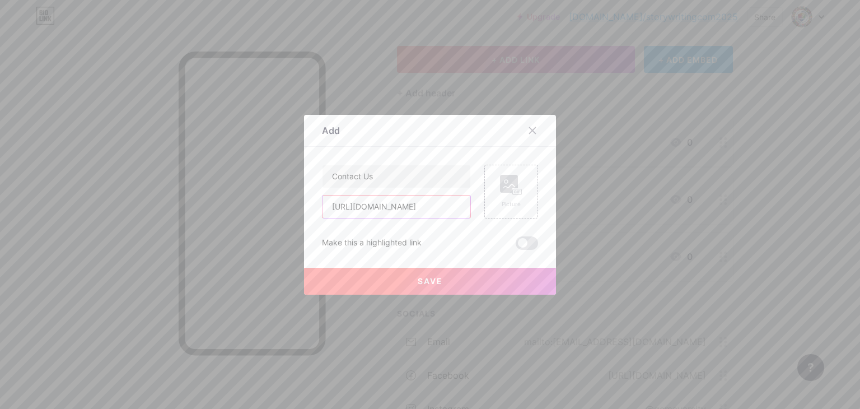
type input "[URL][DOMAIN_NAME]"
click at [423, 278] on span "Save" at bounding box center [429, 281] width 25 height 10
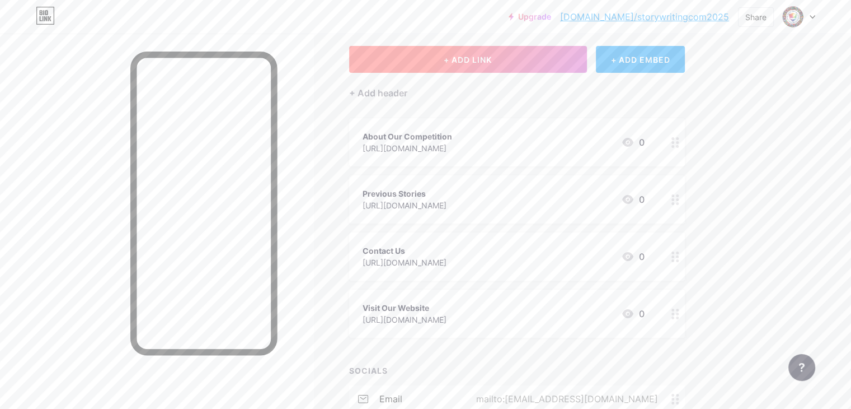
click at [561, 63] on button "+ ADD LINK" at bounding box center [468, 59] width 238 height 27
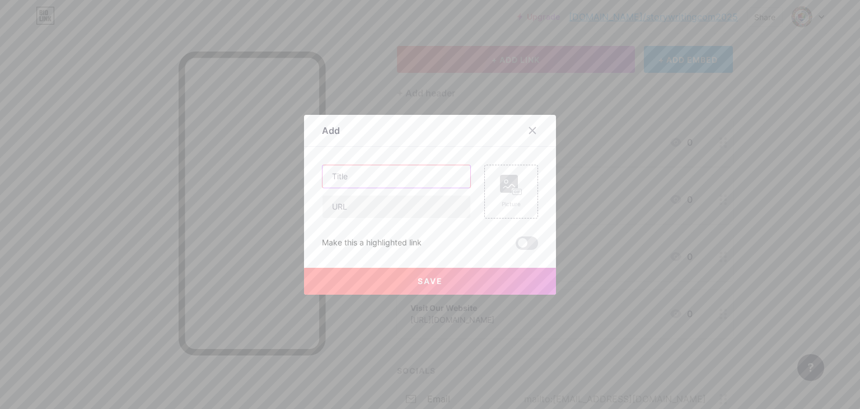
click at [367, 176] on input "text" at bounding box center [396, 176] width 148 height 22
type input "FAQ's"
click at [362, 205] on input "text" at bounding box center [396, 206] width 148 height 22
paste input "[URL][DOMAIN_NAME]"
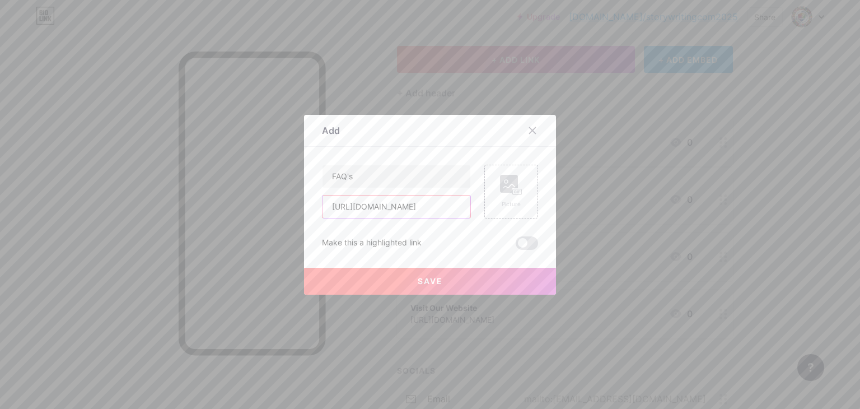
type input "[URL][DOMAIN_NAME]"
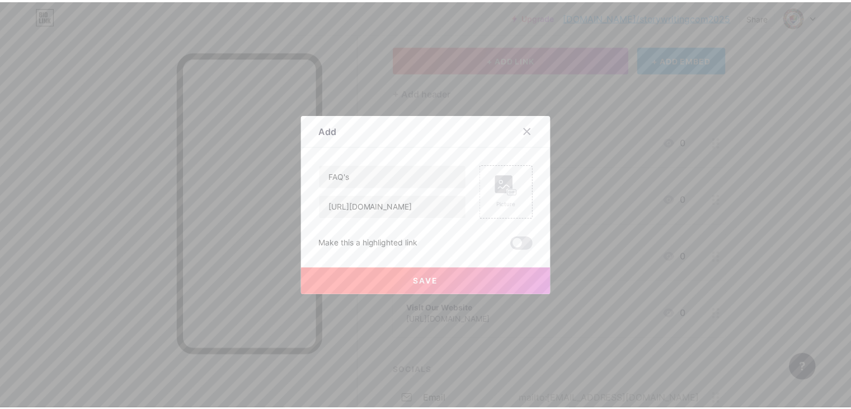
scroll to position [0, 0]
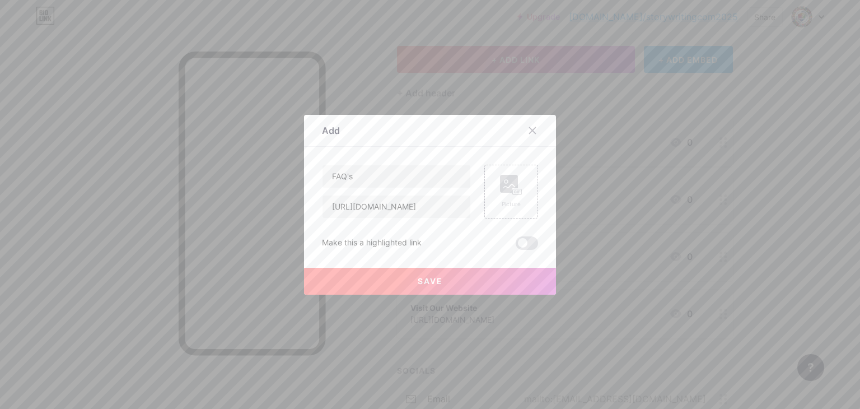
click at [444, 274] on button "Save" at bounding box center [430, 280] width 252 height 27
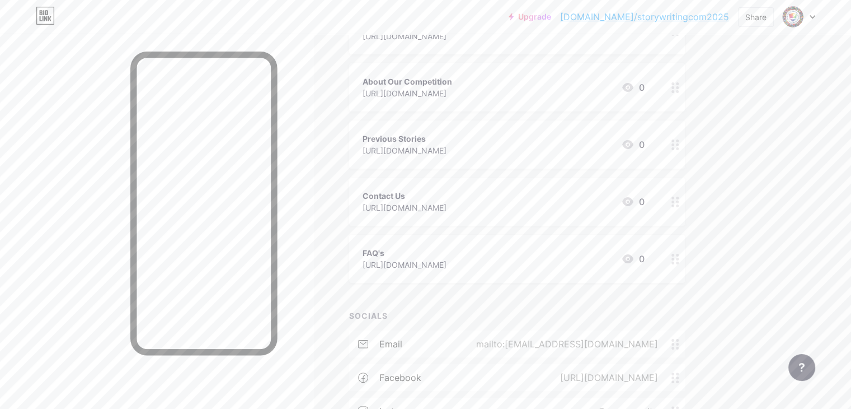
scroll to position [114, 0]
click at [716, 18] on link "[DOMAIN_NAME]/storywritingcom2025" at bounding box center [644, 16] width 169 height 13
